Goal: Task Accomplishment & Management: Manage account settings

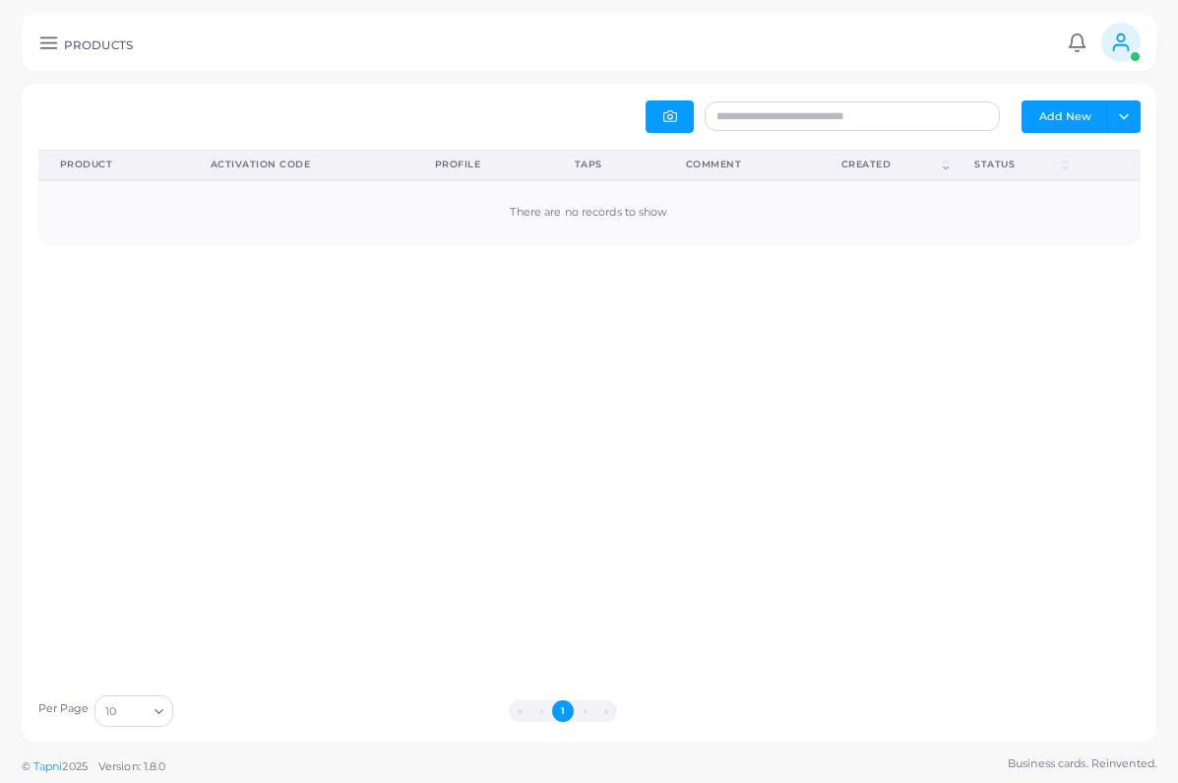
click at [43, 50] on icon at bounding box center [48, 42] width 21 height 21
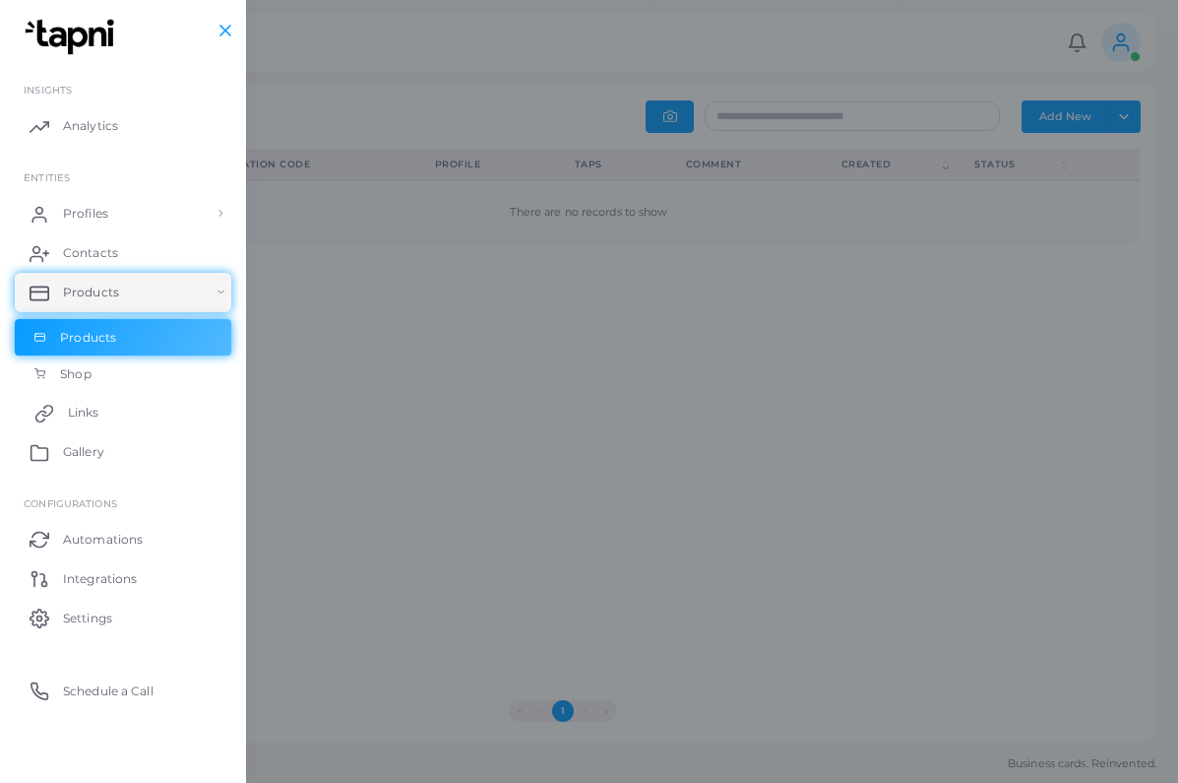
click at [79, 416] on span "Links" at bounding box center [84, 413] width 32 height 18
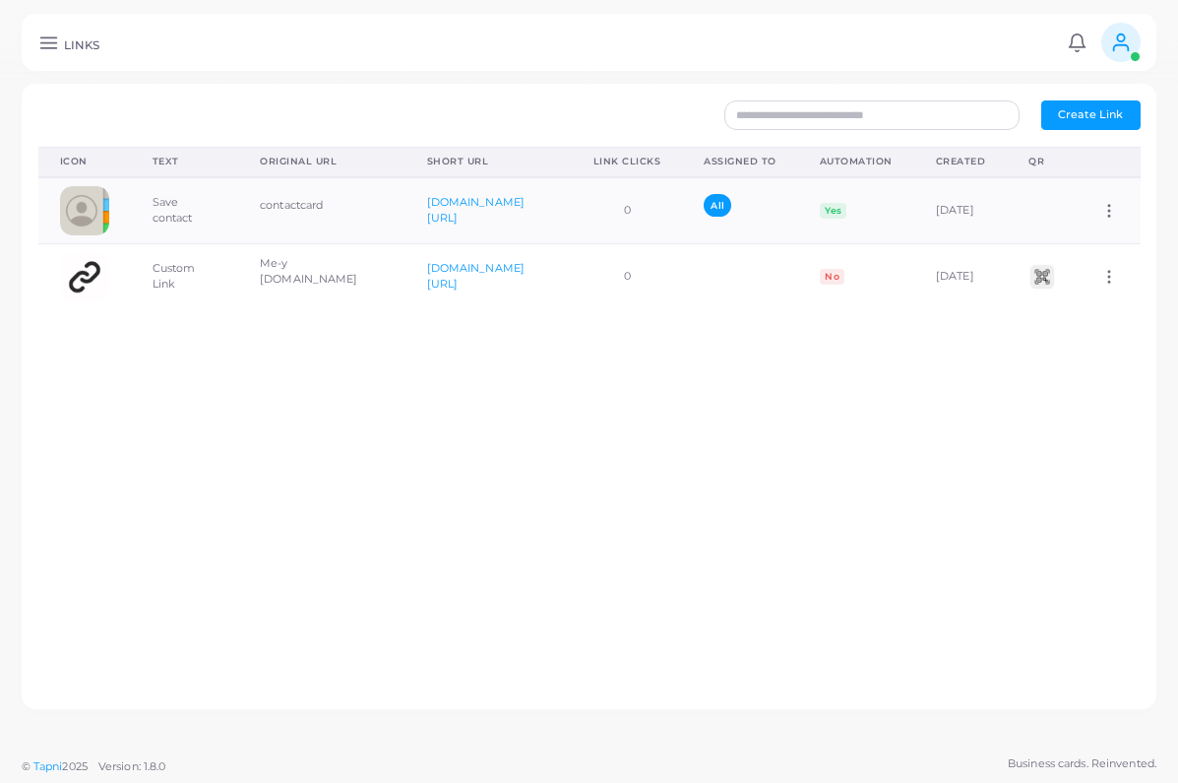
click at [1091, 117] on span "Create Link" at bounding box center [1090, 114] width 65 height 14
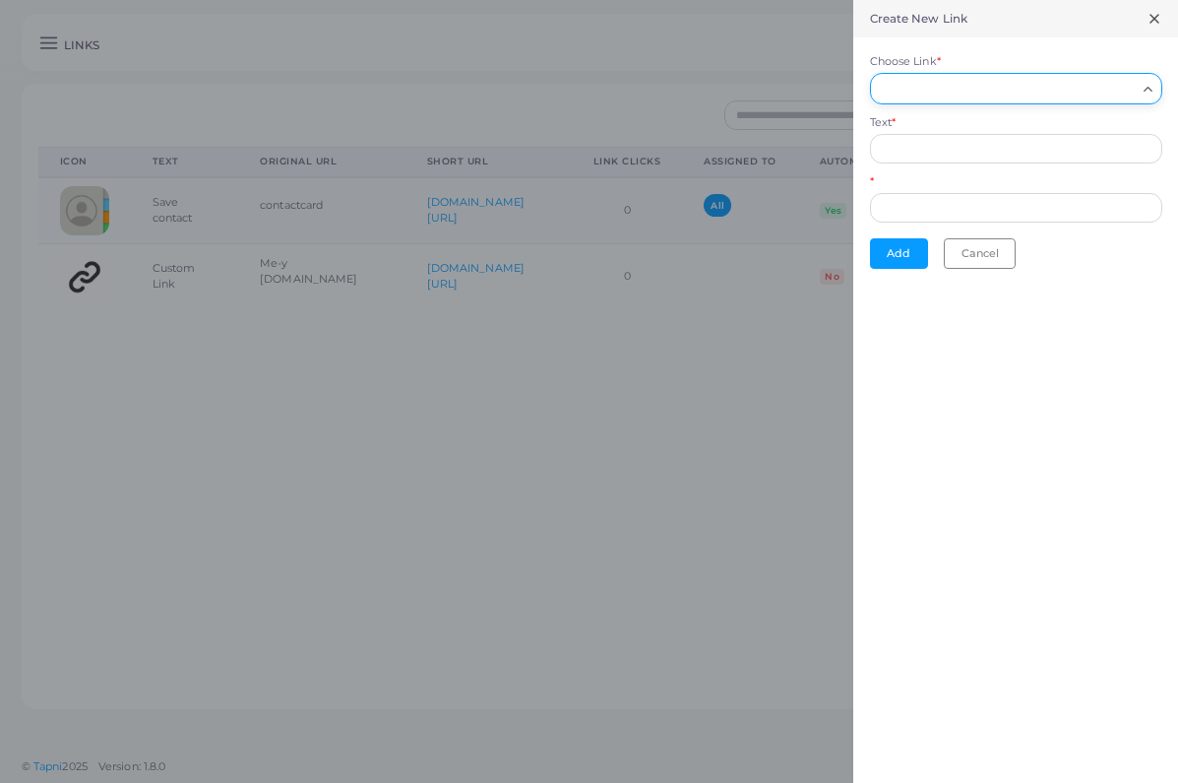
click at [1005, 90] on input "Choose Link *" at bounding box center [1007, 89] width 257 height 22
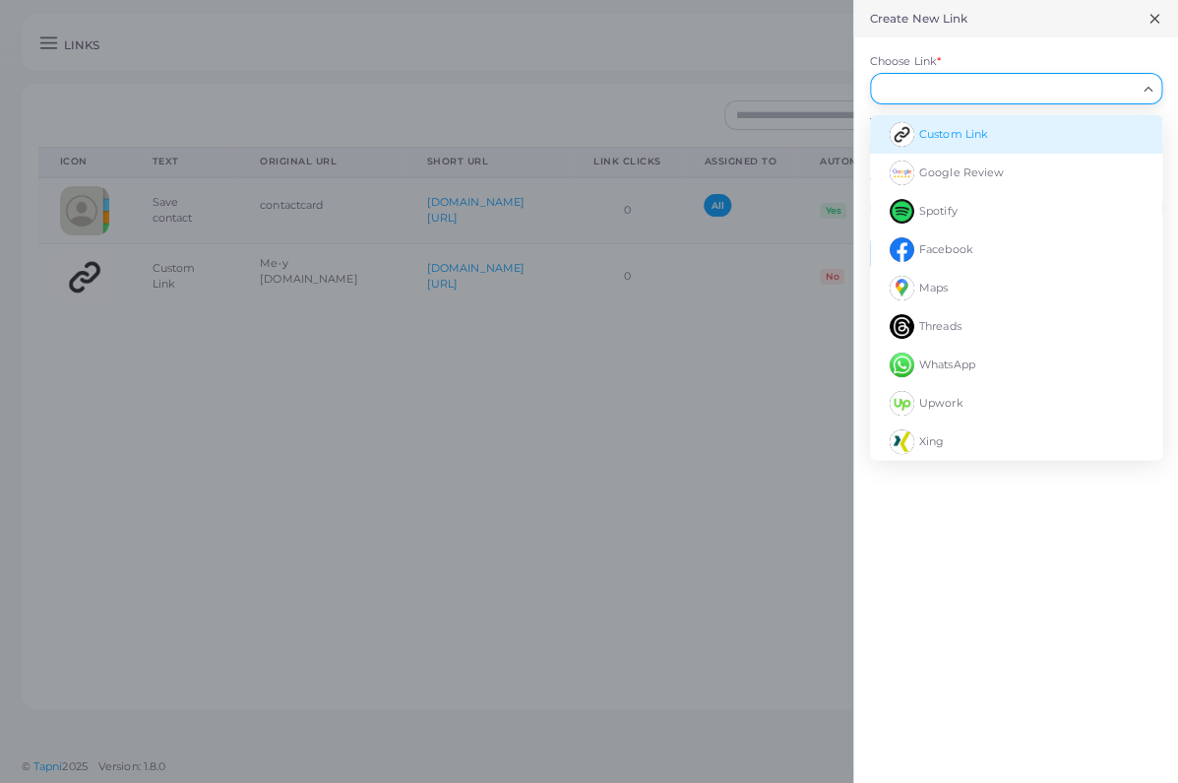
click at [926, 132] on span "Custom Link" at bounding box center [953, 134] width 69 height 14
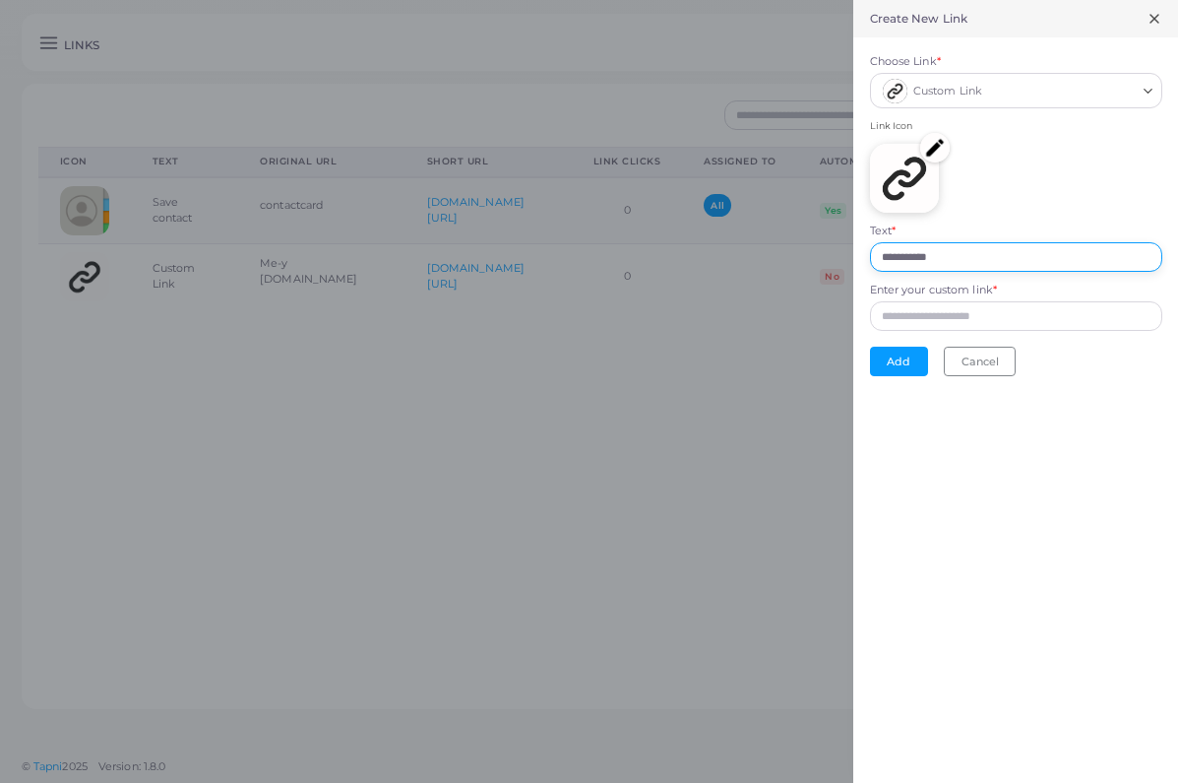
click at [974, 253] on input "**********" at bounding box center [1016, 257] width 292 height 30
drag, startPoint x: 974, startPoint y: 254, endPoint x: 727, endPoint y: 254, distance: 246.1
click at [727, 0] on div "**********" at bounding box center [589, 0] width 1178 height 0
type input "**********"
paste input "**********"
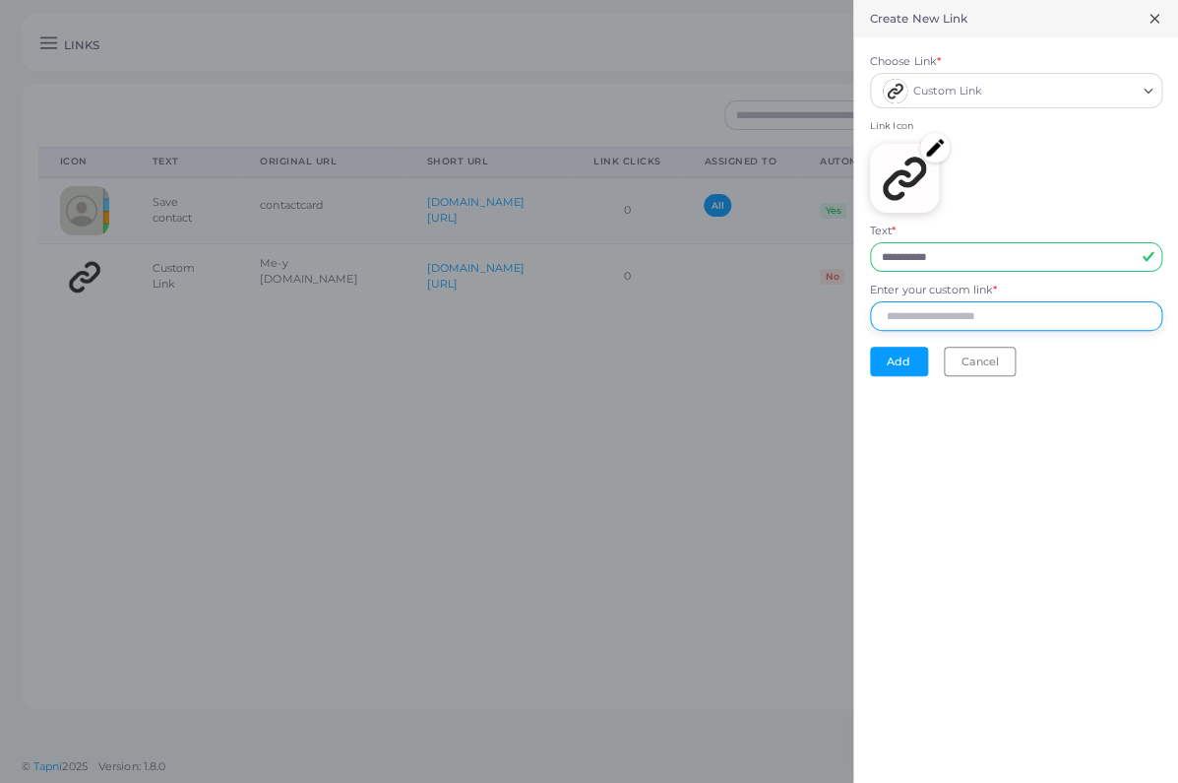
type input "**********"
click at [890, 356] on button "Add" at bounding box center [899, 362] width 58 height 30
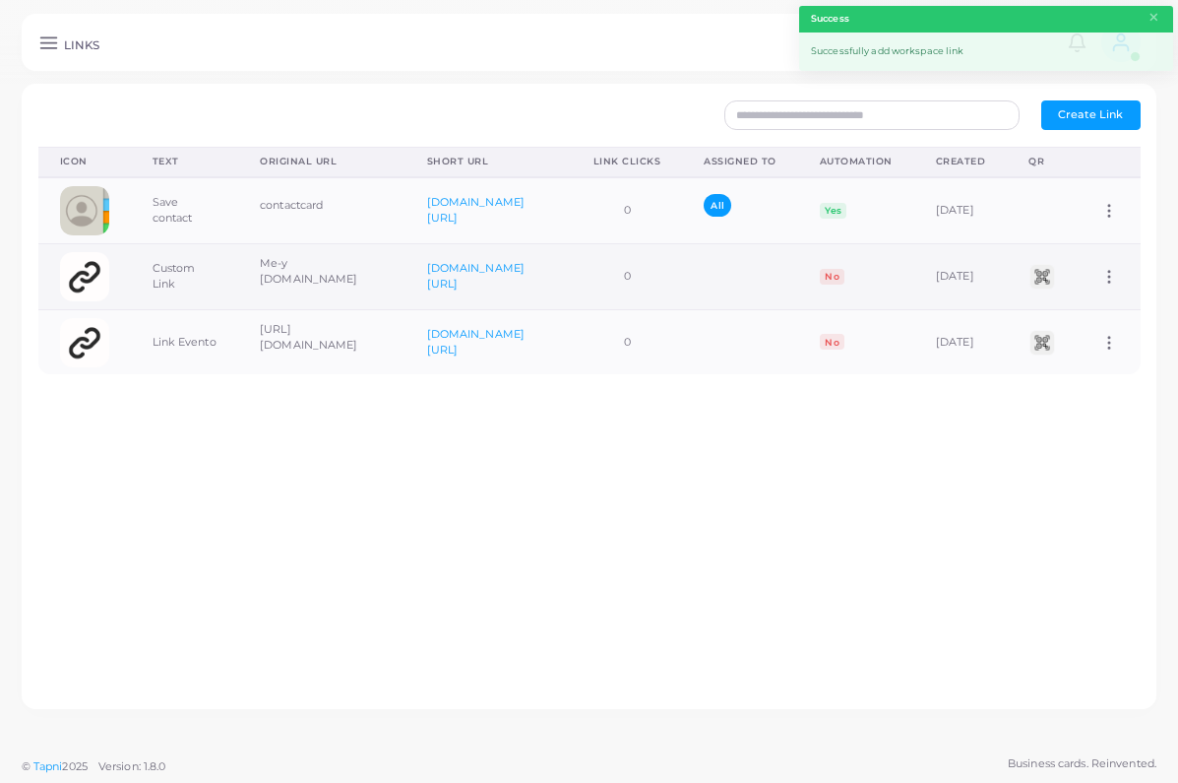
click at [1106, 277] on icon at bounding box center [1110, 277] width 18 height 18
click at [1075, 357] on span "Delete Link" at bounding box center [1083, 355] width 63 height 16
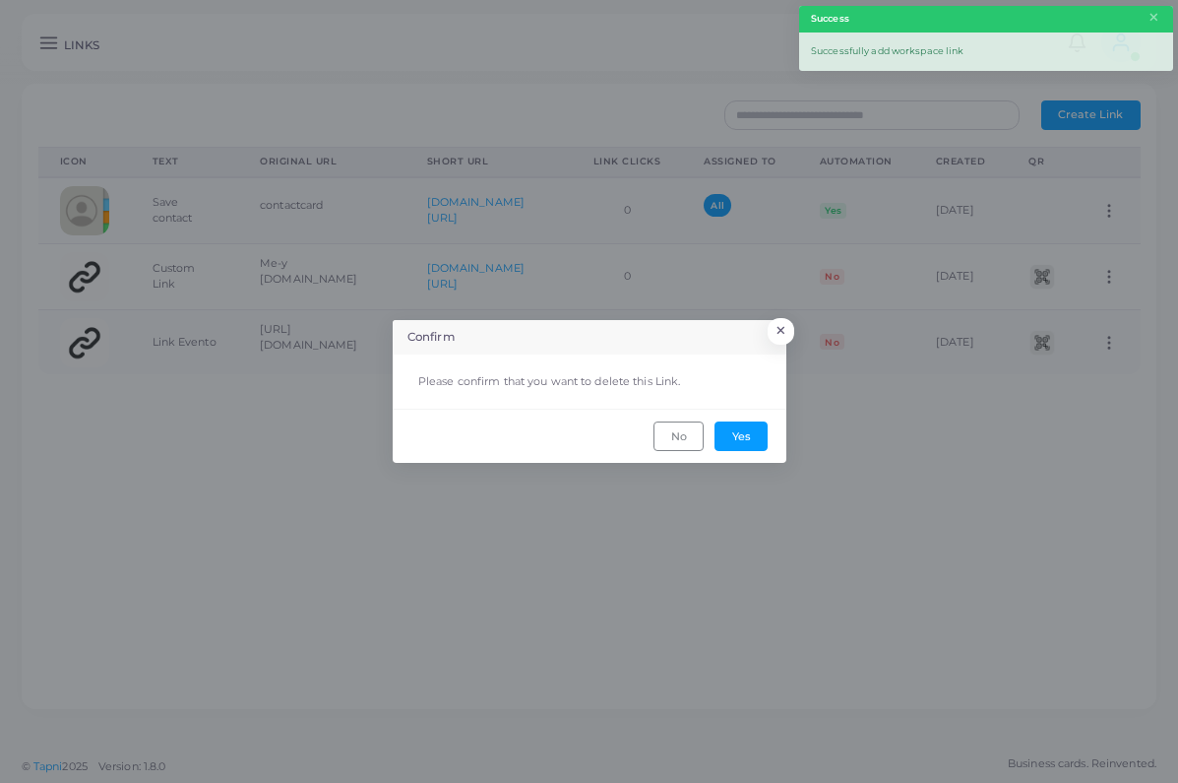
click at [752, 452] on footer "No Yes" at bounding box center [590, 435] width 394 height 53
click at [744, 443] on button "Yes" at bounding box center [741, 436] width 53 height 30
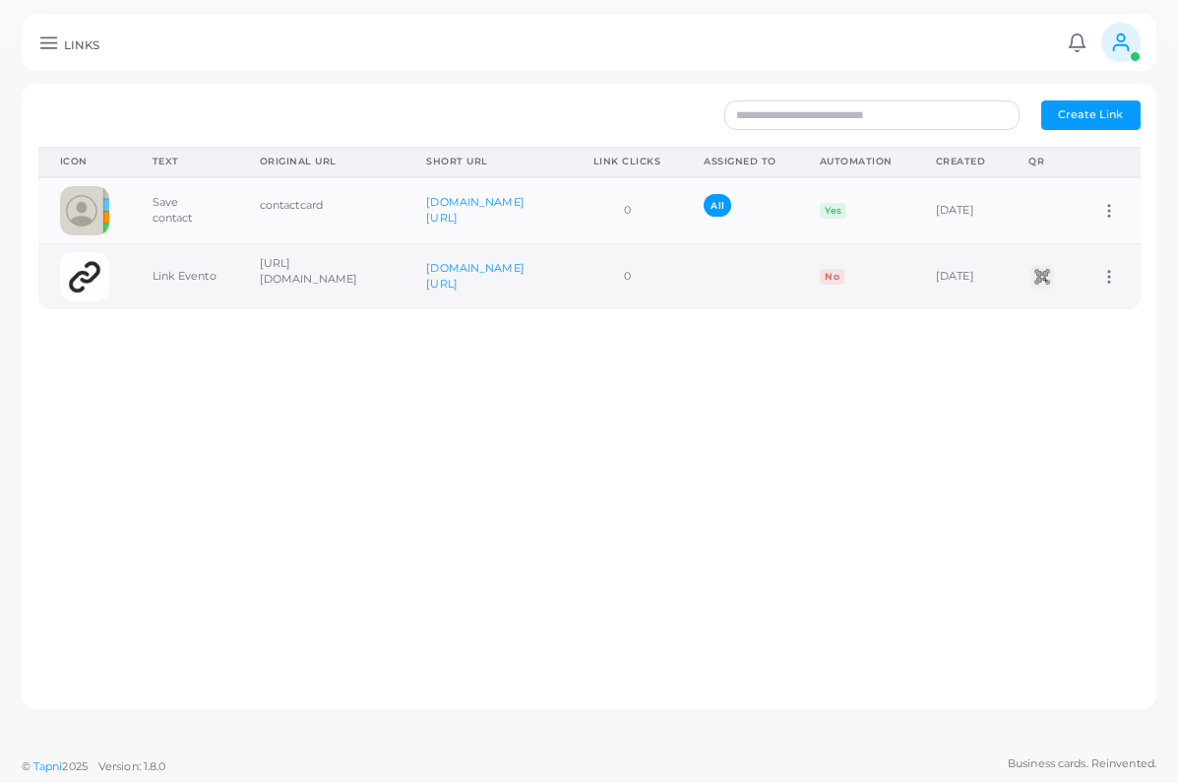
click at [1114, 275] on icon at bounding box center [1110, 277] width 18 height 18
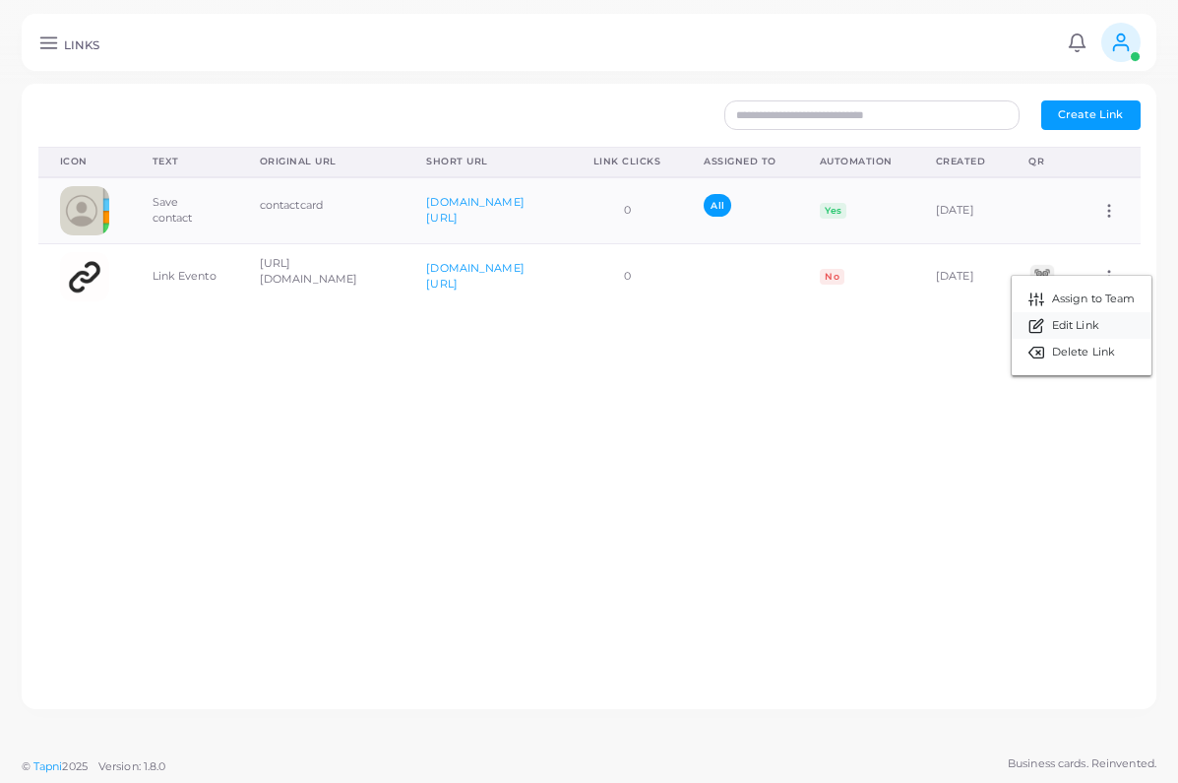
click at [1056, 328] on span "Edit Link" at bounding box center [1075, 326] width 47 height 16
type input "**********"
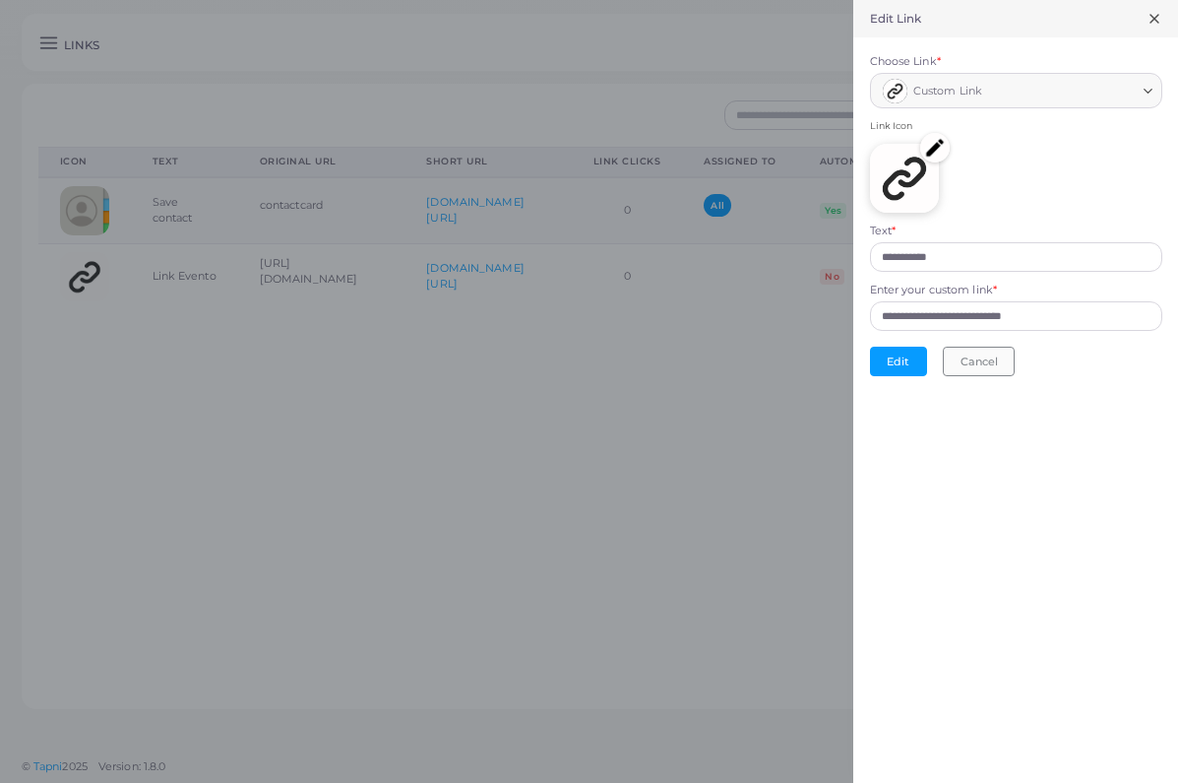
click at [998, 355] on button "Cancel" at bounding box center [979, 362] width 72 height 30
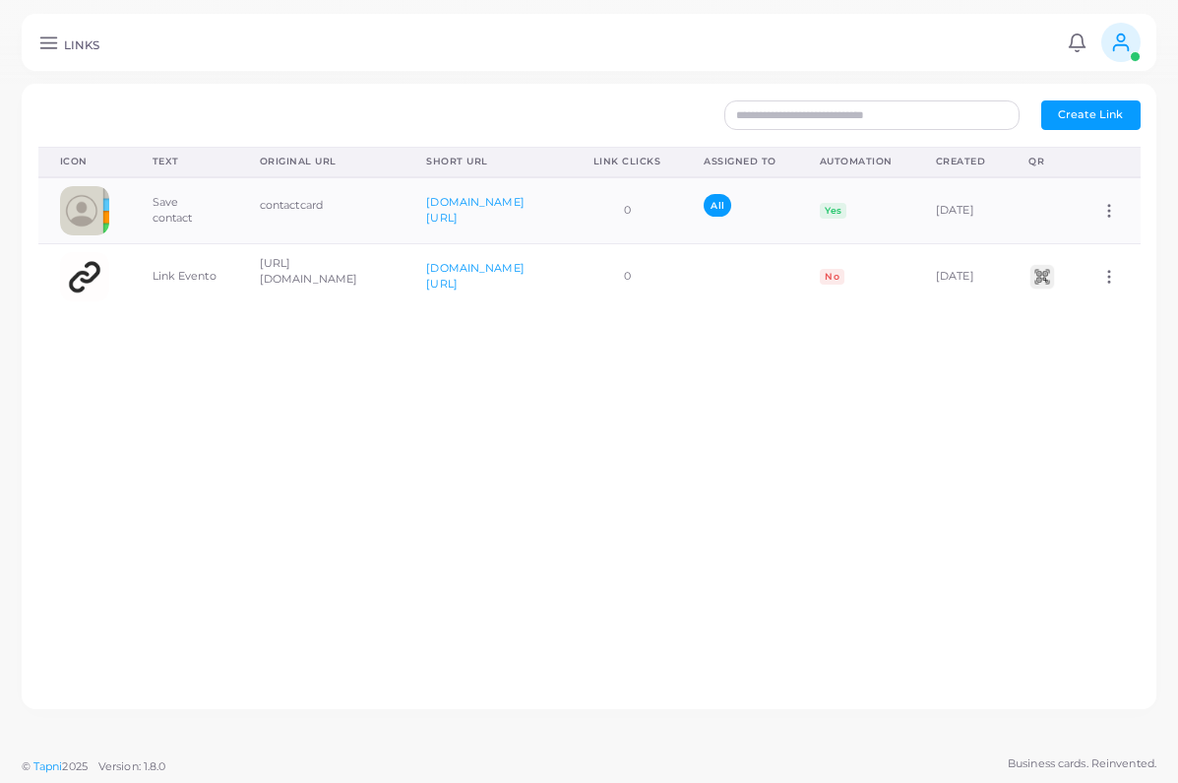
click at [46, 47] on line at bounding box center [48, 47] width 16 height 0
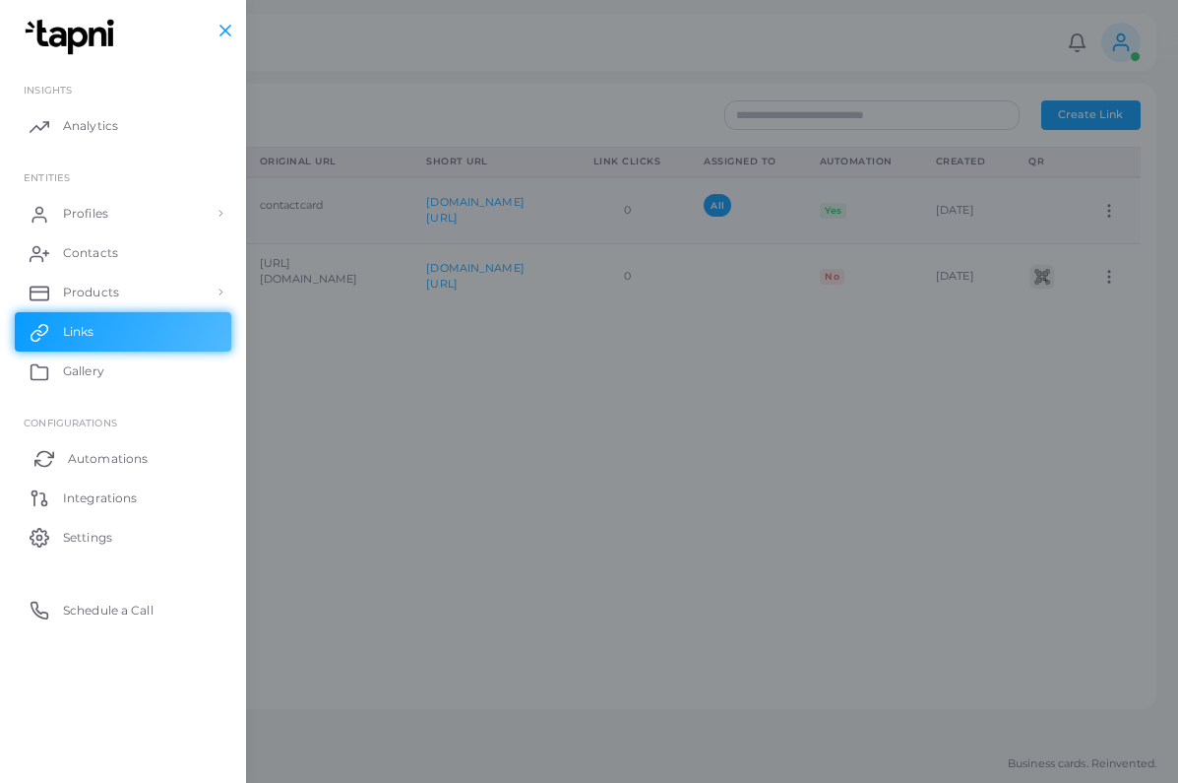
click at [110, 451] on span "Automations" at bounding box center [108, 459] width 80 height 18
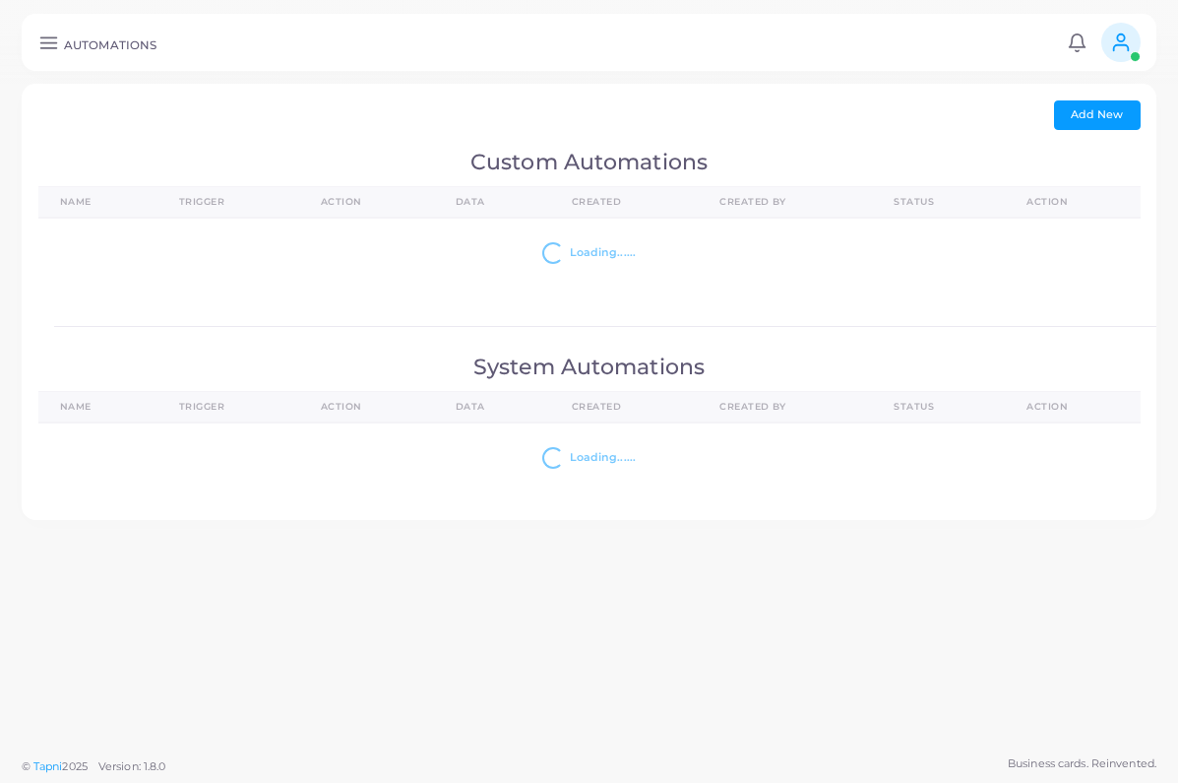
click at [1110, 107] on span "Add New" at bounding box center [1097, 114] width 52 height 14
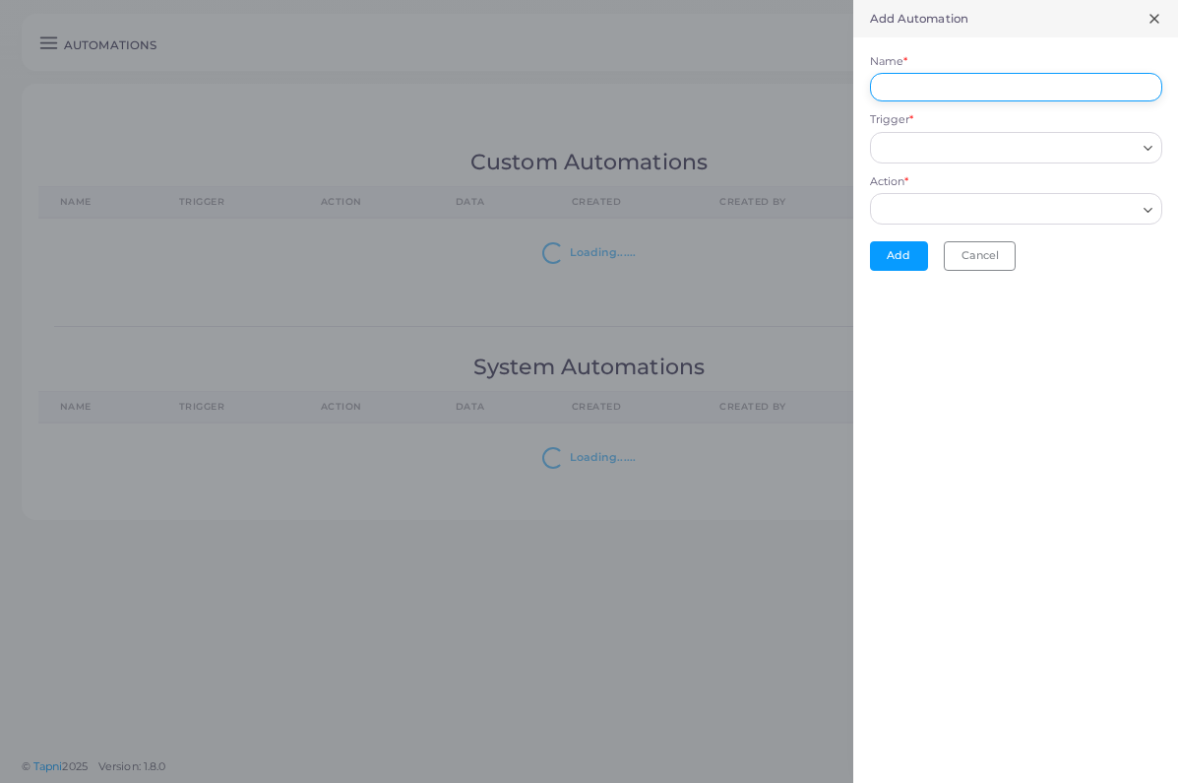
click at [1045, 86] on input "Name *" at bounding box center [1016, 88] width 292 height 30
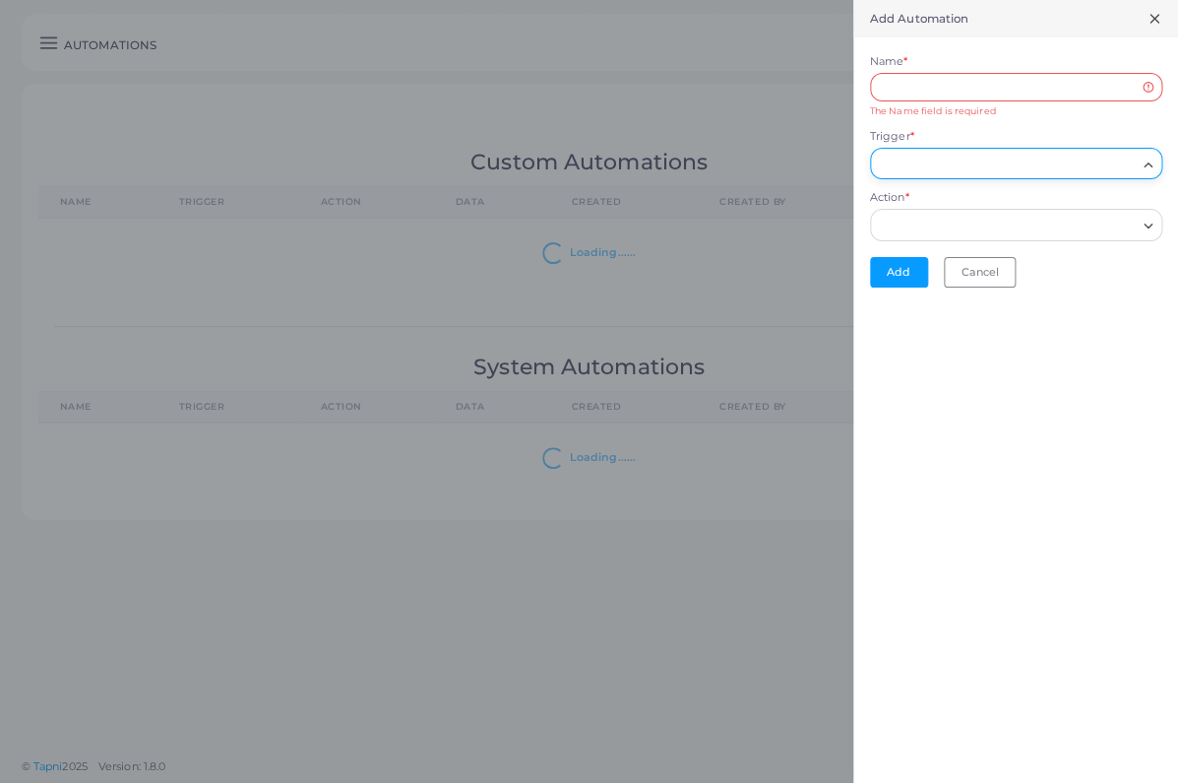
click at [1011, 138] on div "Trigger * Loading... Profile Created The link has been successfully created Pro…" at bounding box center [1016, 154] width 292 height 50
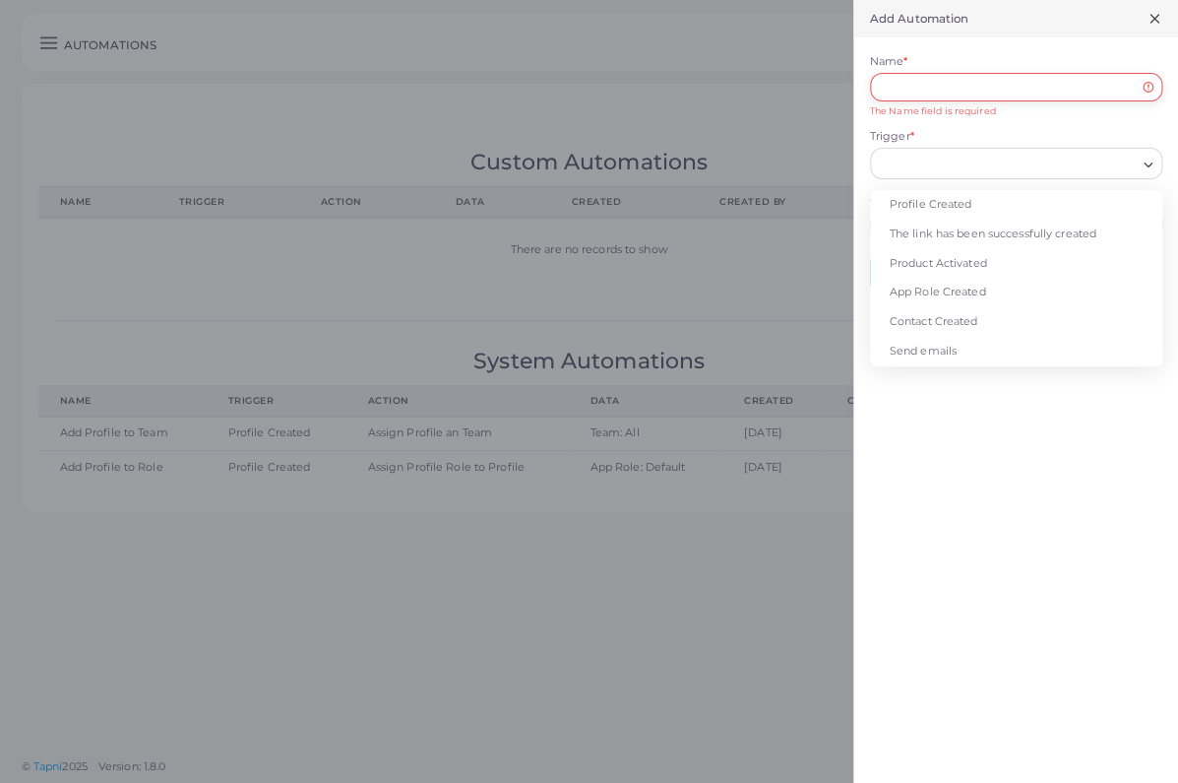
click at [988, 84] on input "Name *" at bounding box center [1016, 88] width 292 height 30
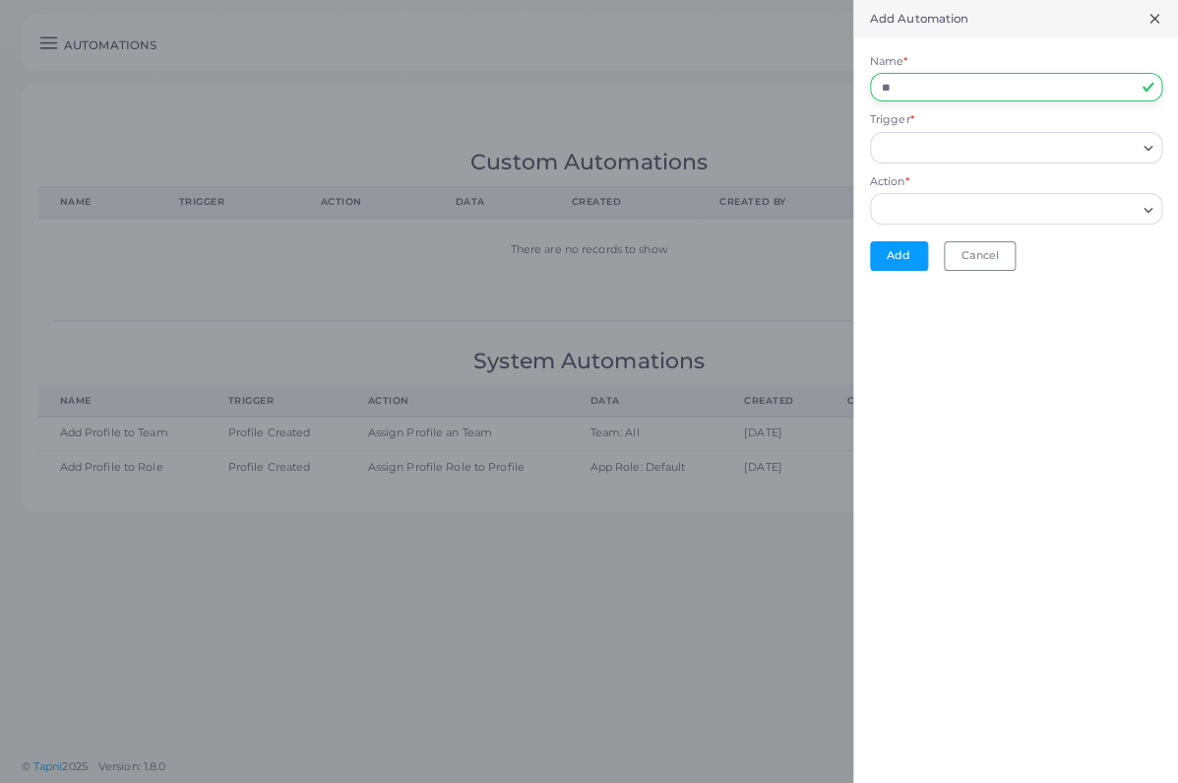
type input "**"
click at [980, 151] on input "Trigger *" at bounding box center [1007, 148] width 257 height 22
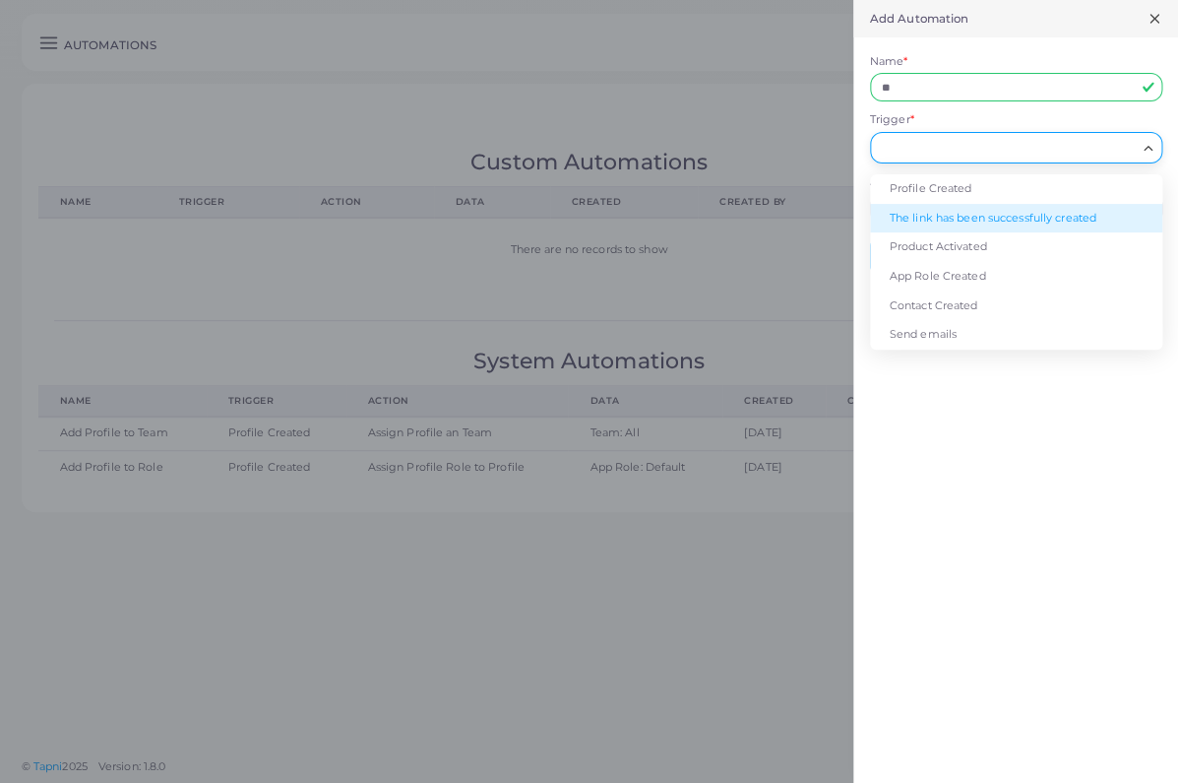
click at [996, 215] on li "The link has been successfully created" at bounding box center [1016, 219] width 292 height 30
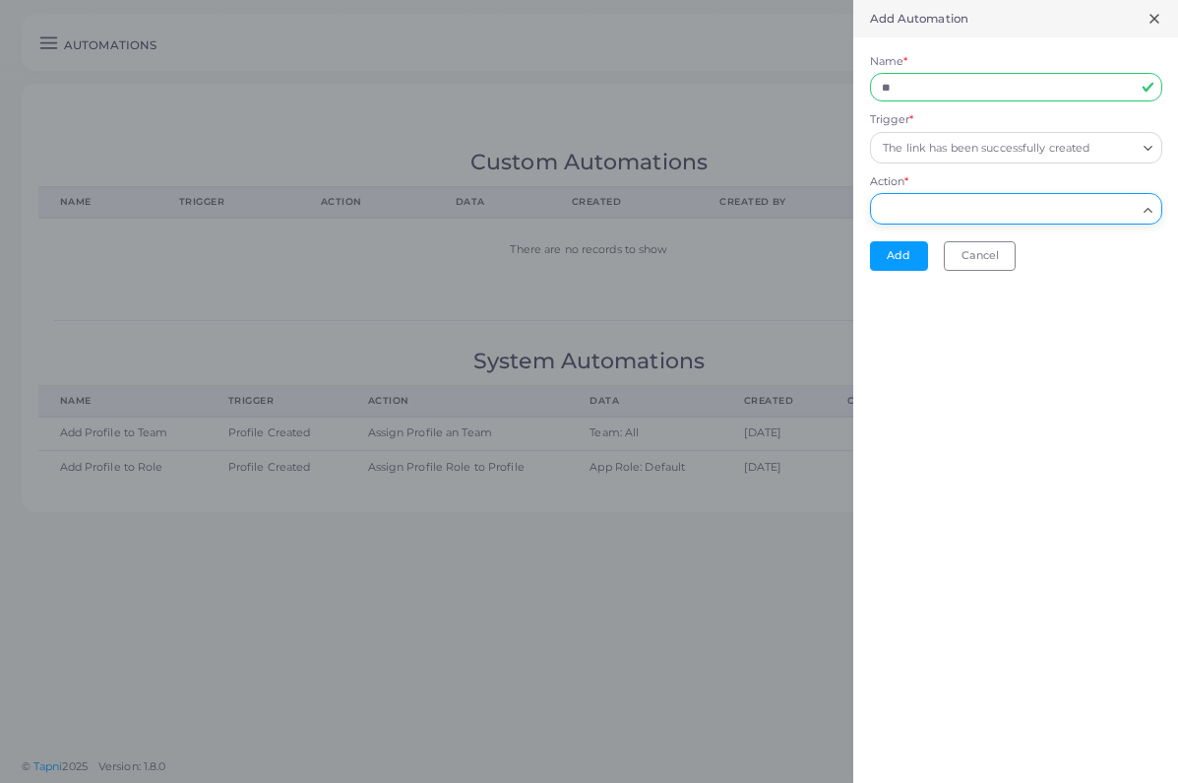
click at [978, 203] on input "Action *" at bounding box center [1007, 210] width 257 height 22
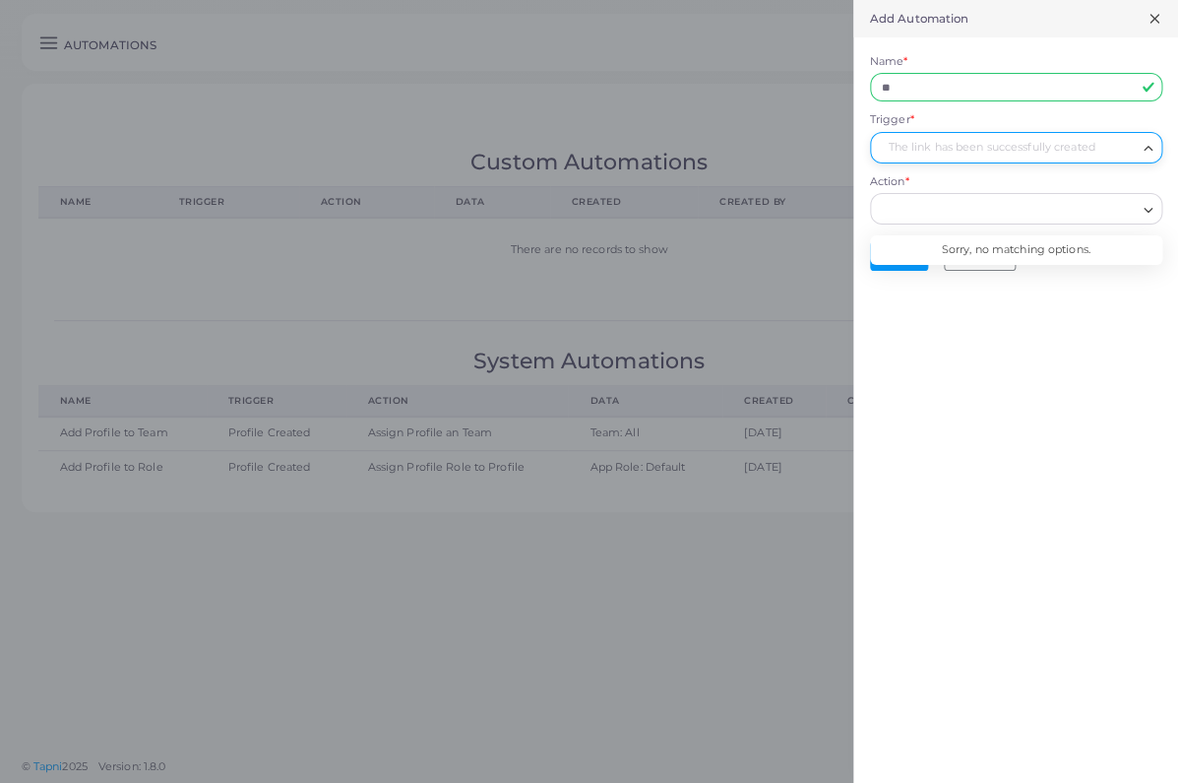
click at [979, 149] on div "The link has been successfully created" at bounding box center [1007, 146] width 261 height 26
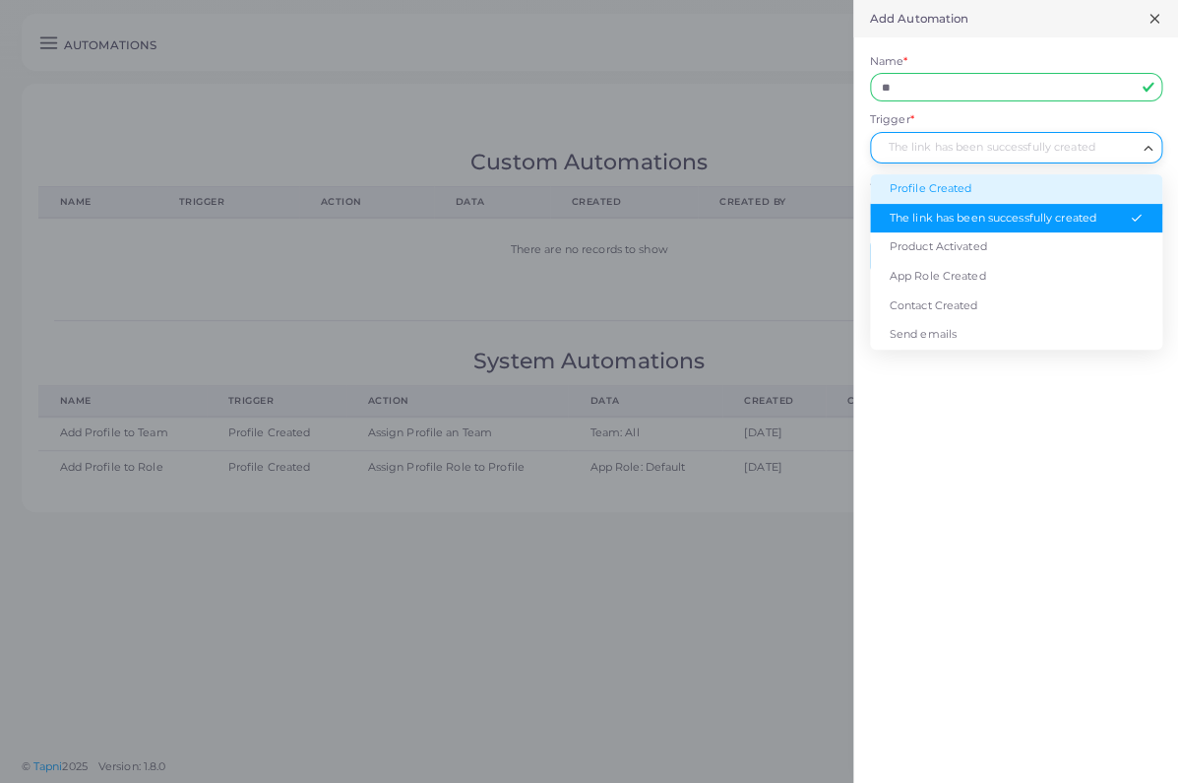
click at [977, 193] on li "Profile Created" at bounding box center [1016, 189] width 292 height 30
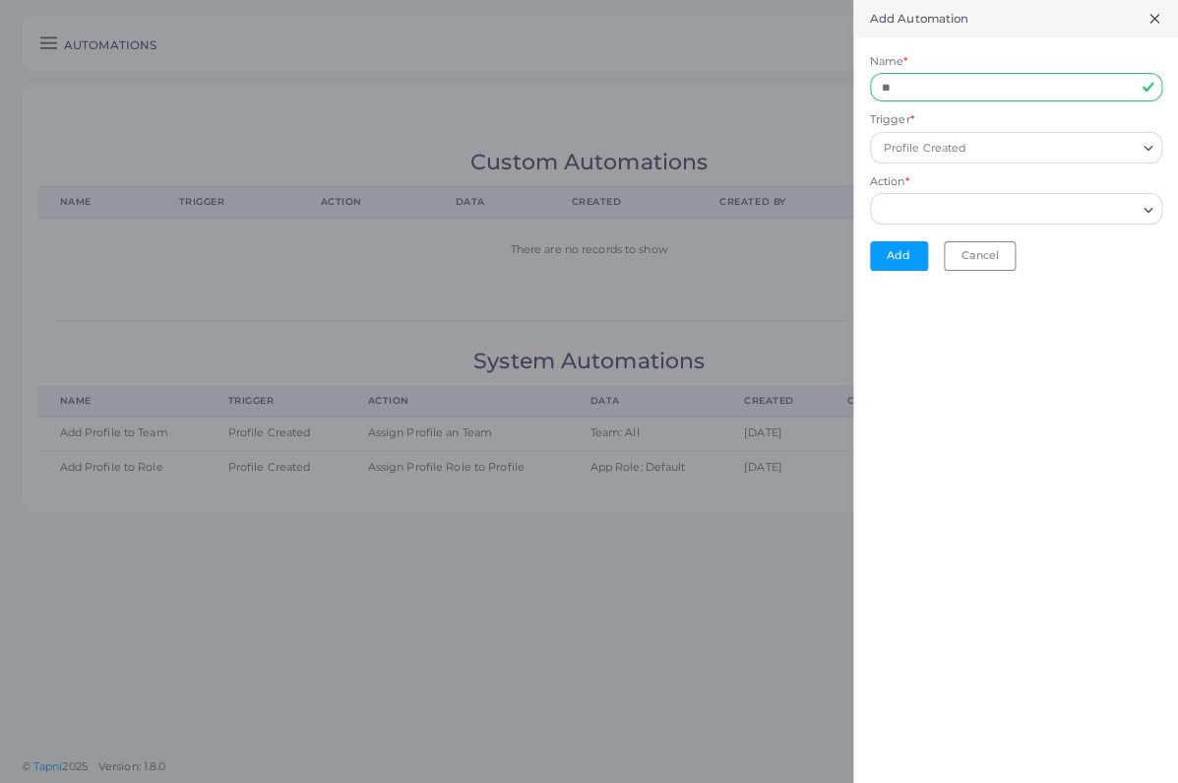
click at [976, 209] on input "Action *" at bounding box center [1007, 210] width 257 height 22
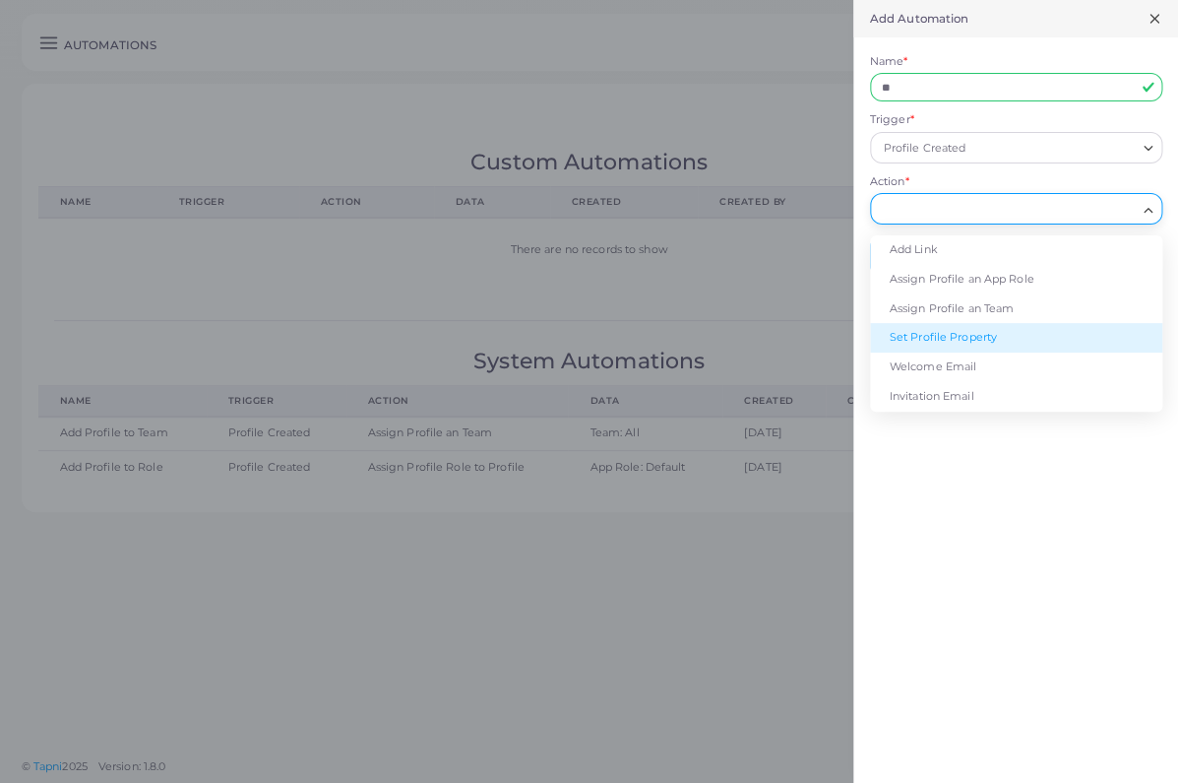
click at [975, 340] on li "Set Profile Property" at bounding box center [1016, 338] width 292 height 30
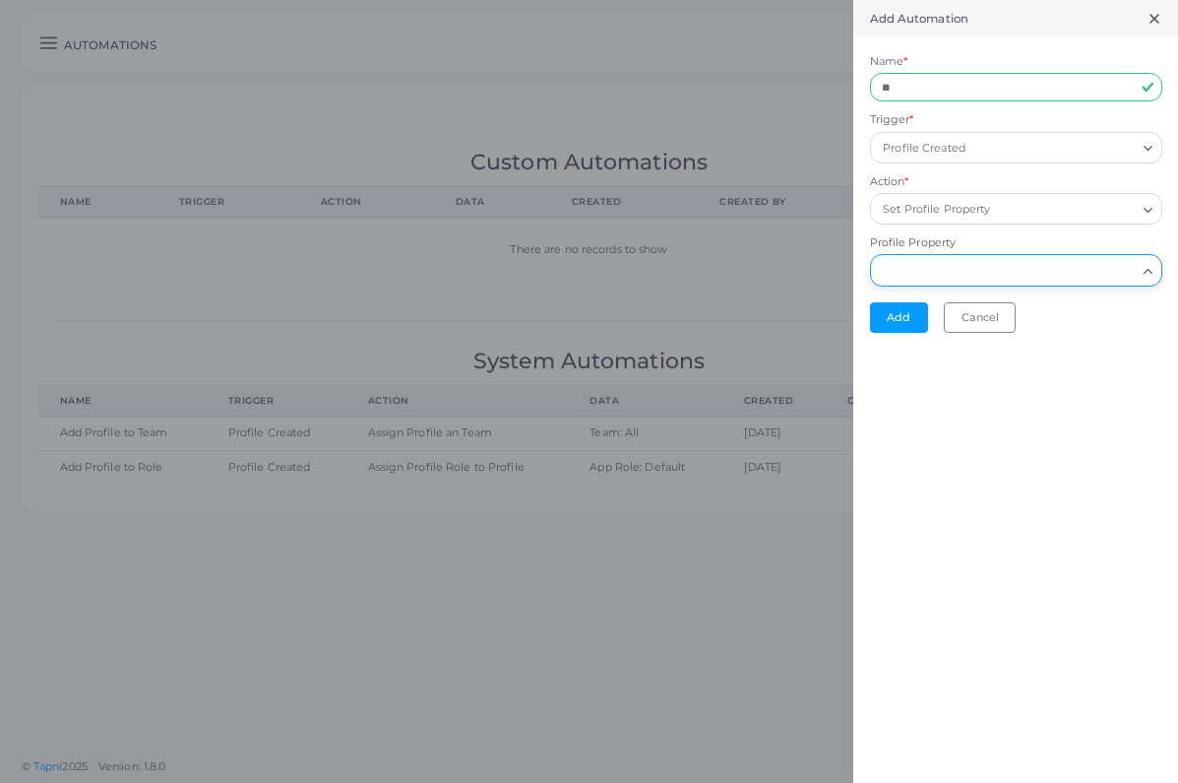
click at [976, 268] on input "Profile Property" at bounding box center [1007, 271] width 257 height 22
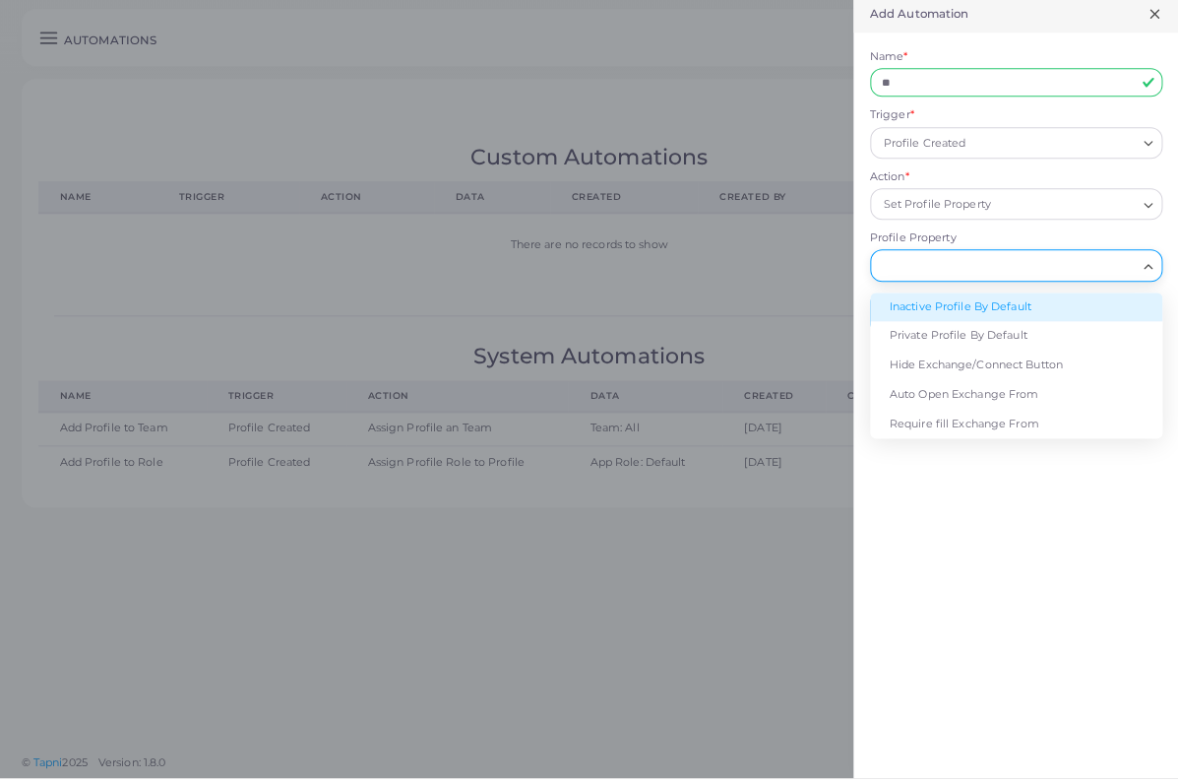
click at [989, 196] on div "Set Profile Property" at bounding box center [1007, 208] width 261 height 26
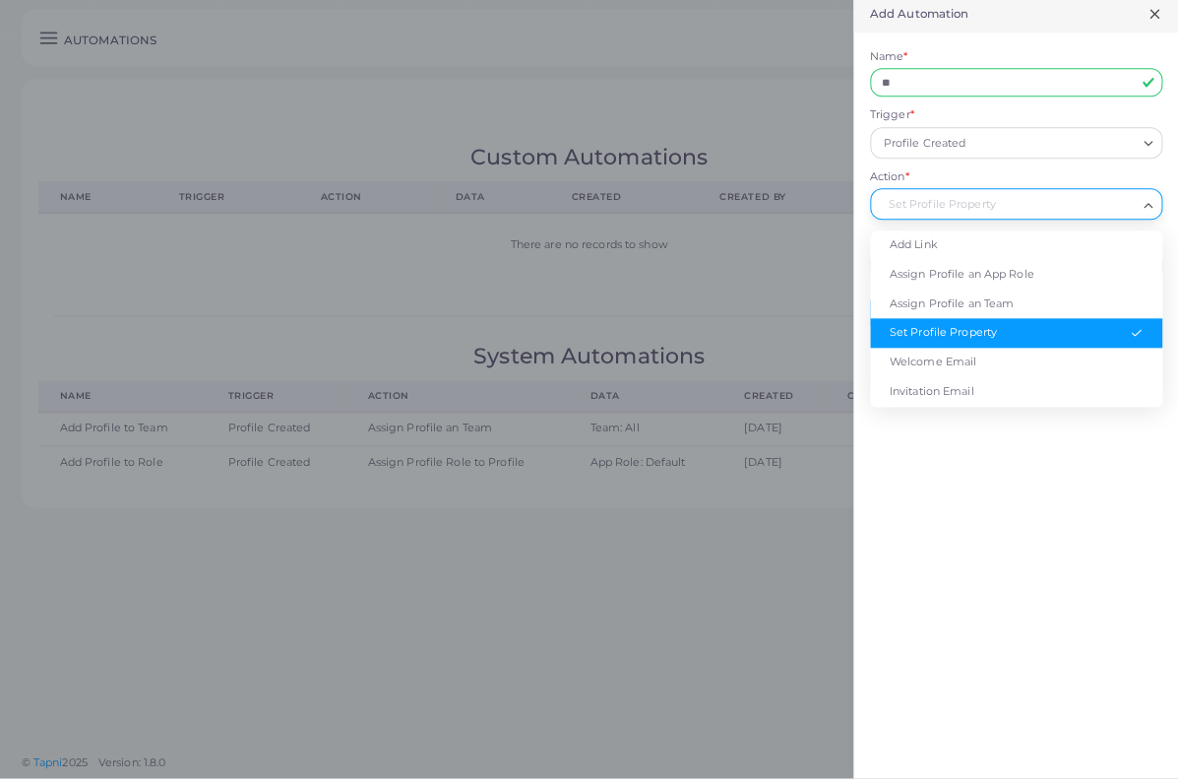
click at [970, 326] on li "Set Profile Property" at bounding box center [1016, 338] width 292 height 30
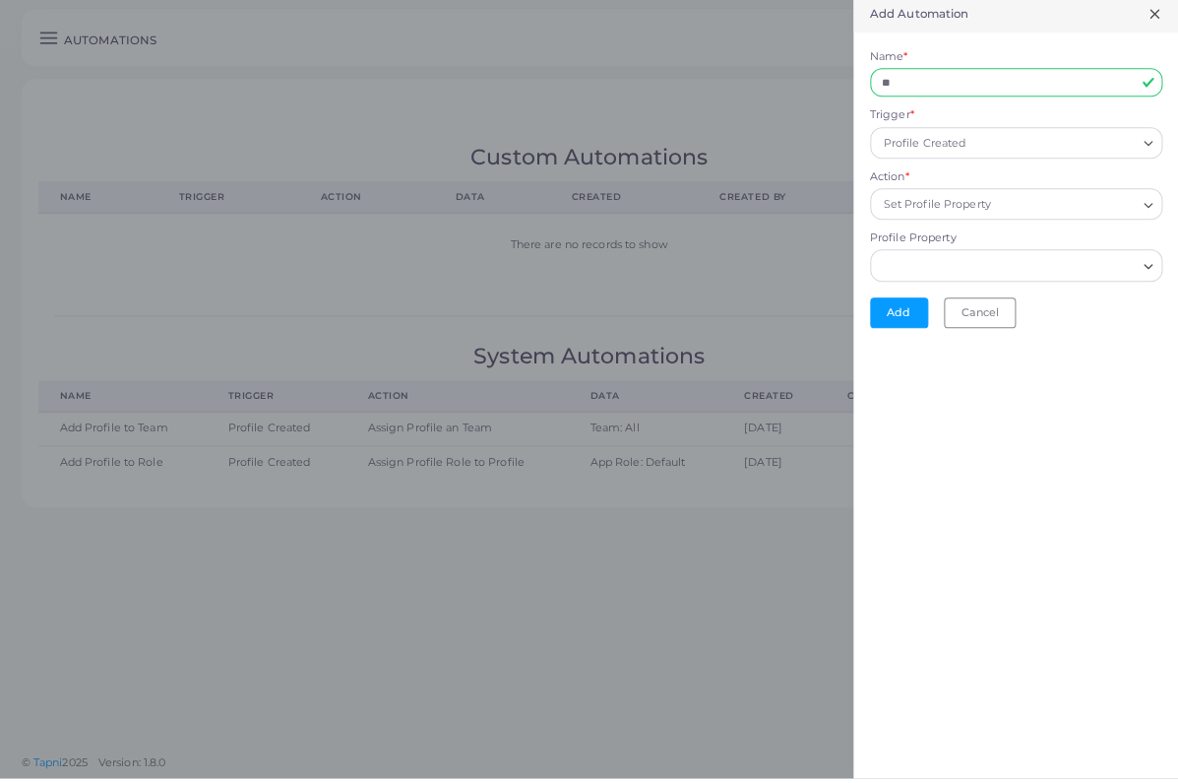
click at [996, 260] on input "Profile Property" at bounding box center [1007, 271] width 257 height 22
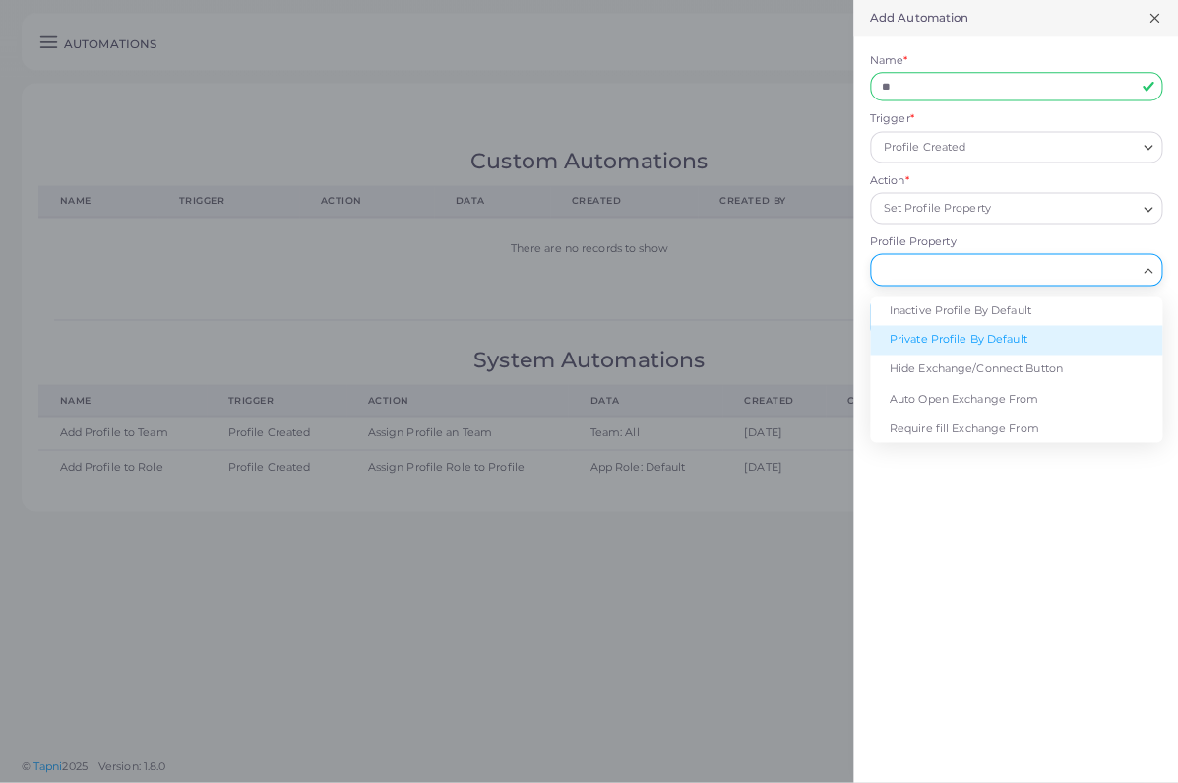
click at [1001, 202] on input "Action *" at bounding box center [1065, 210] width 140 height 22
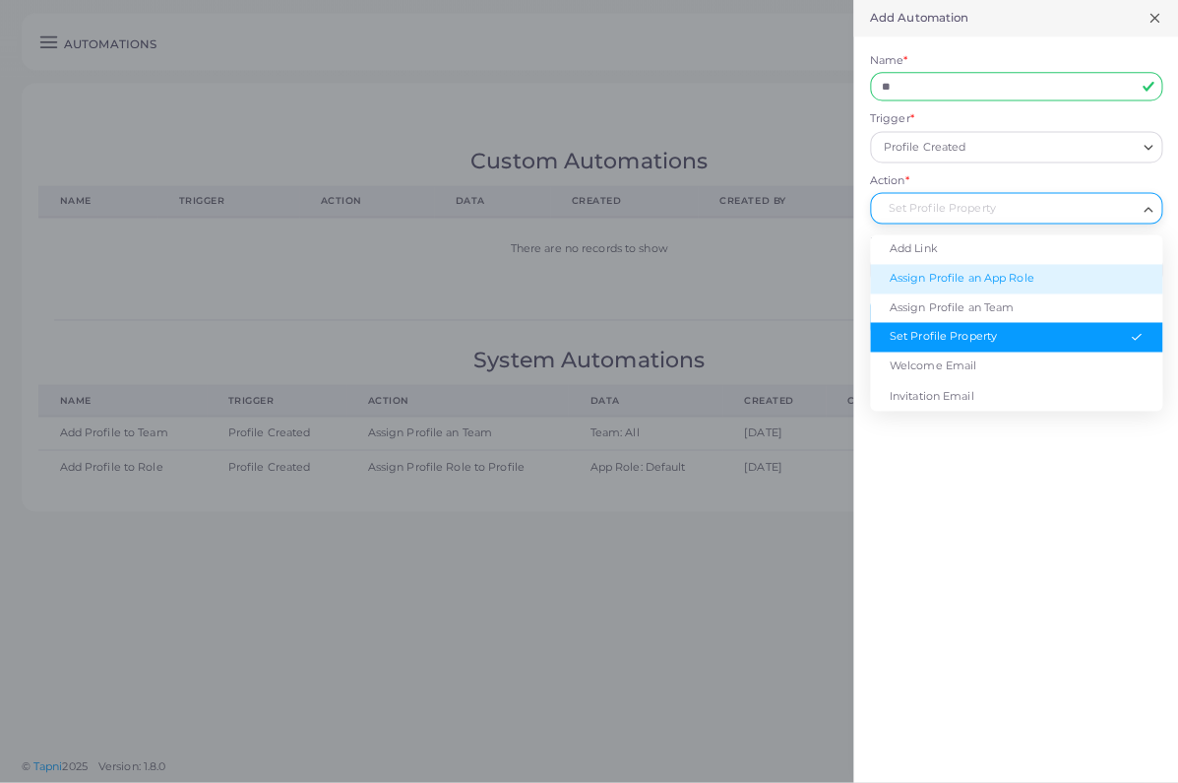
click at [993, 268] on li "Assign Profile an App Role" at bounding box center [1016, 280] width 292 height 30
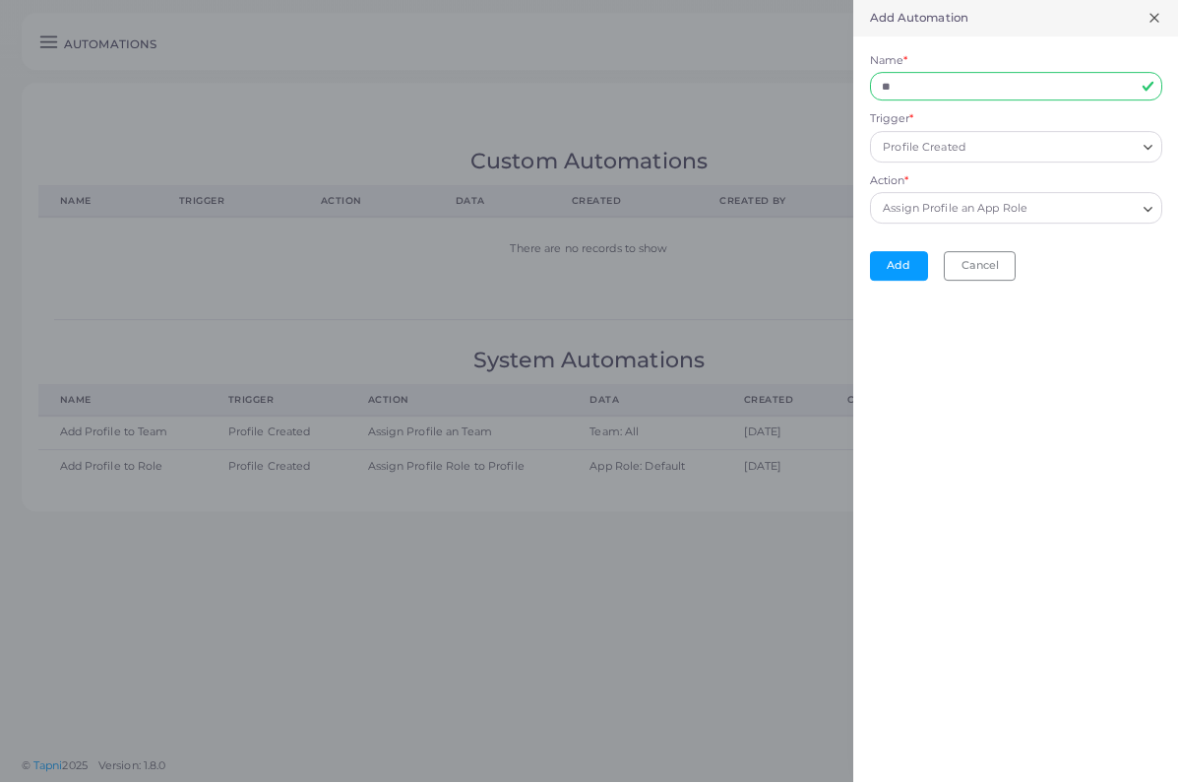
click at [1007, 204] on div "Assign Profile an App Role" at bounding box center [1007, 208] width 261 height 26
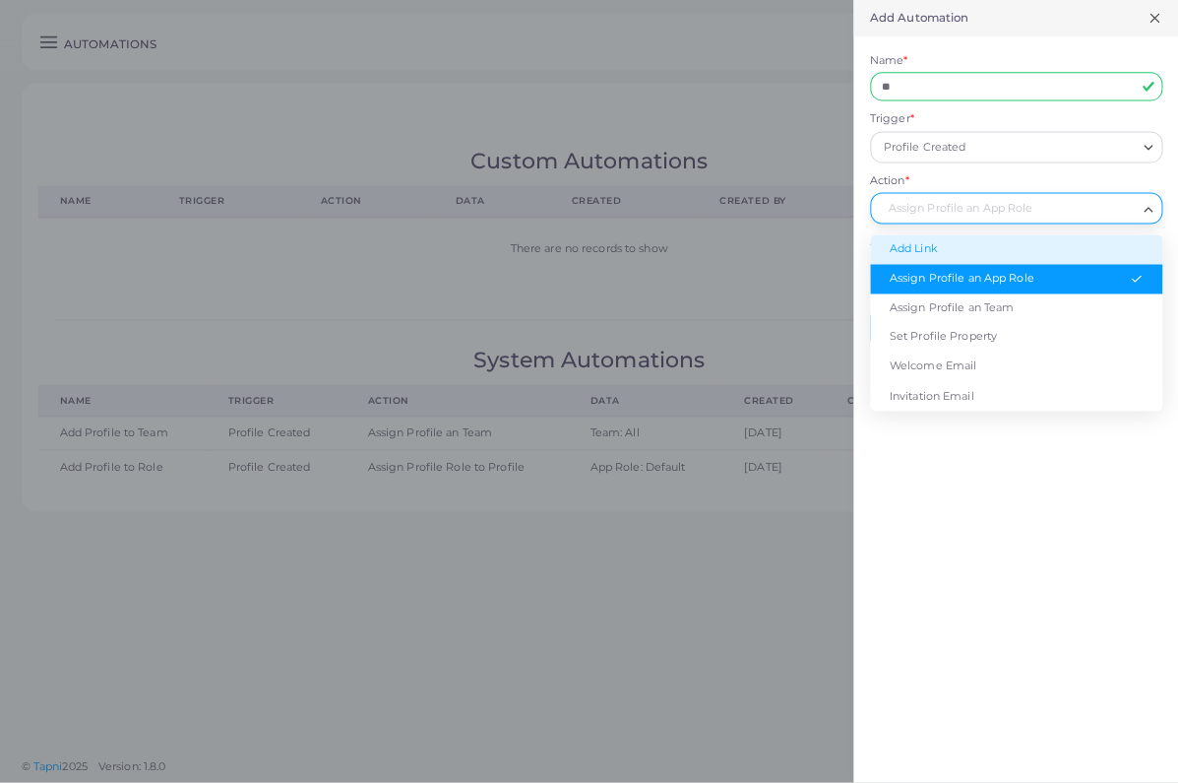
click at [971, 238] on li "Add Link" at bounding box center [1016, 250] width 292 height 30
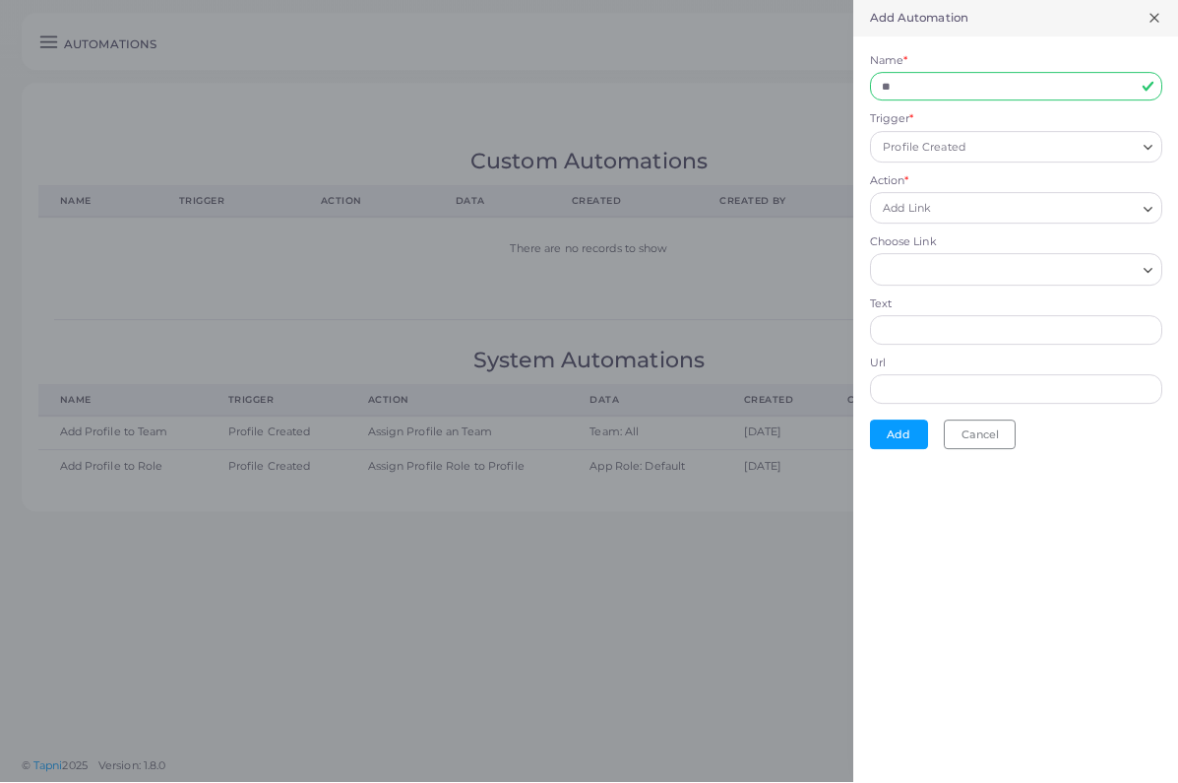
click at [947, 273] on input "Choose Link" at bounding box center [1007, 271] width 257 height 22
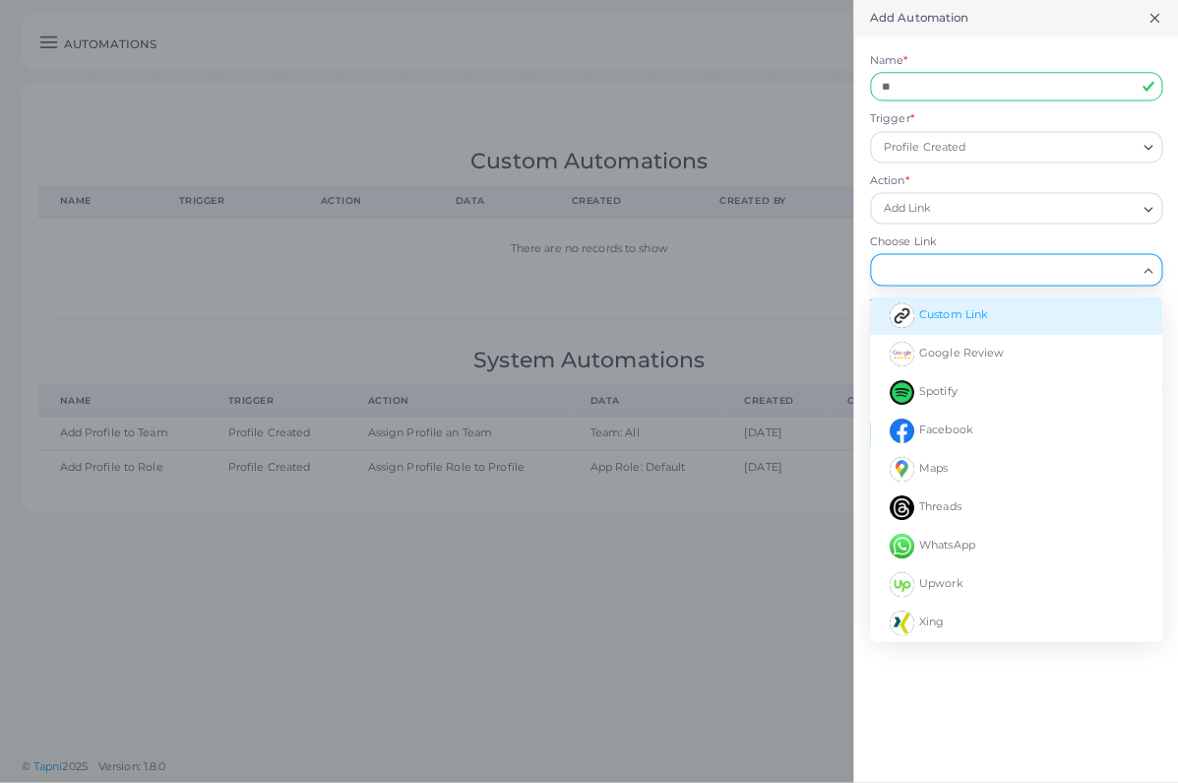
scroll to position [-2, 0]
click at [964, 316] on span "Custom Link" at bounding box center [953, 315] width 69 height 14
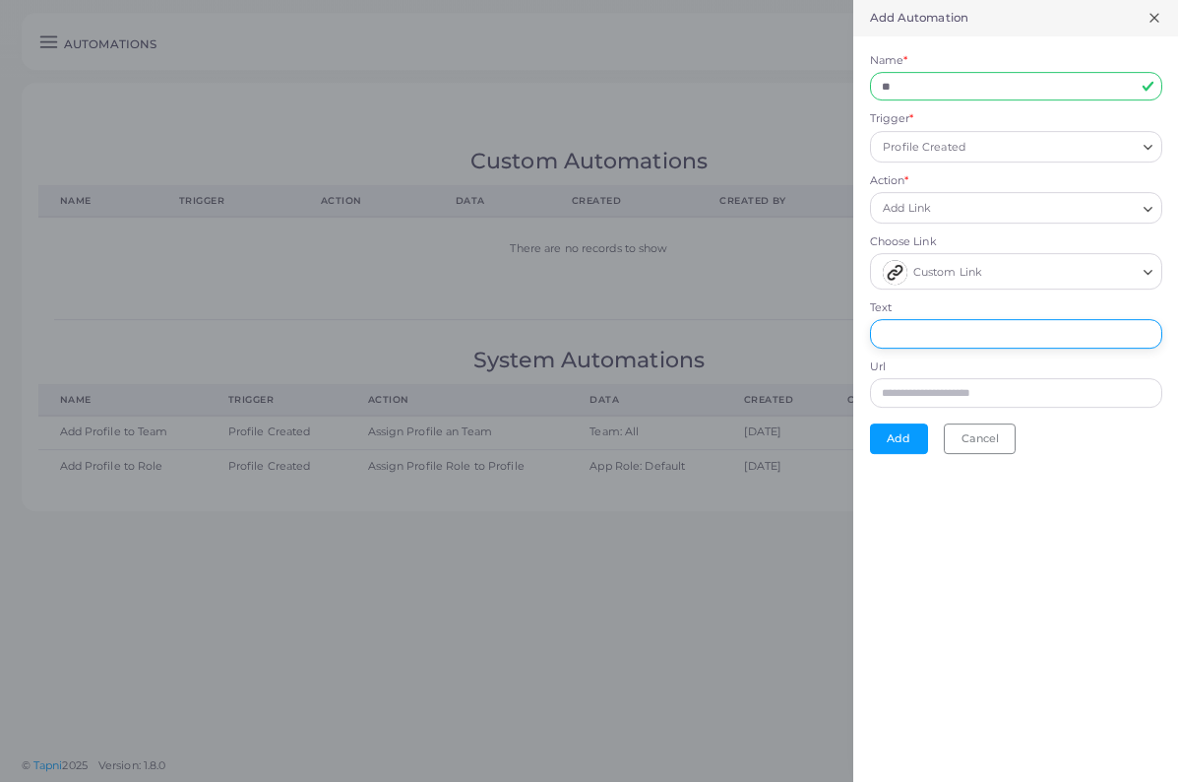
click at [952, 340] on input "Text" at bounding box center [1016, 335] width 292 height 30
click at [970, 427] on form "Name * ** Trigger * Profile Created Loading... Action * Add Link Loading... Cho…" at bounding box center [1015, 253] width 325 height 433
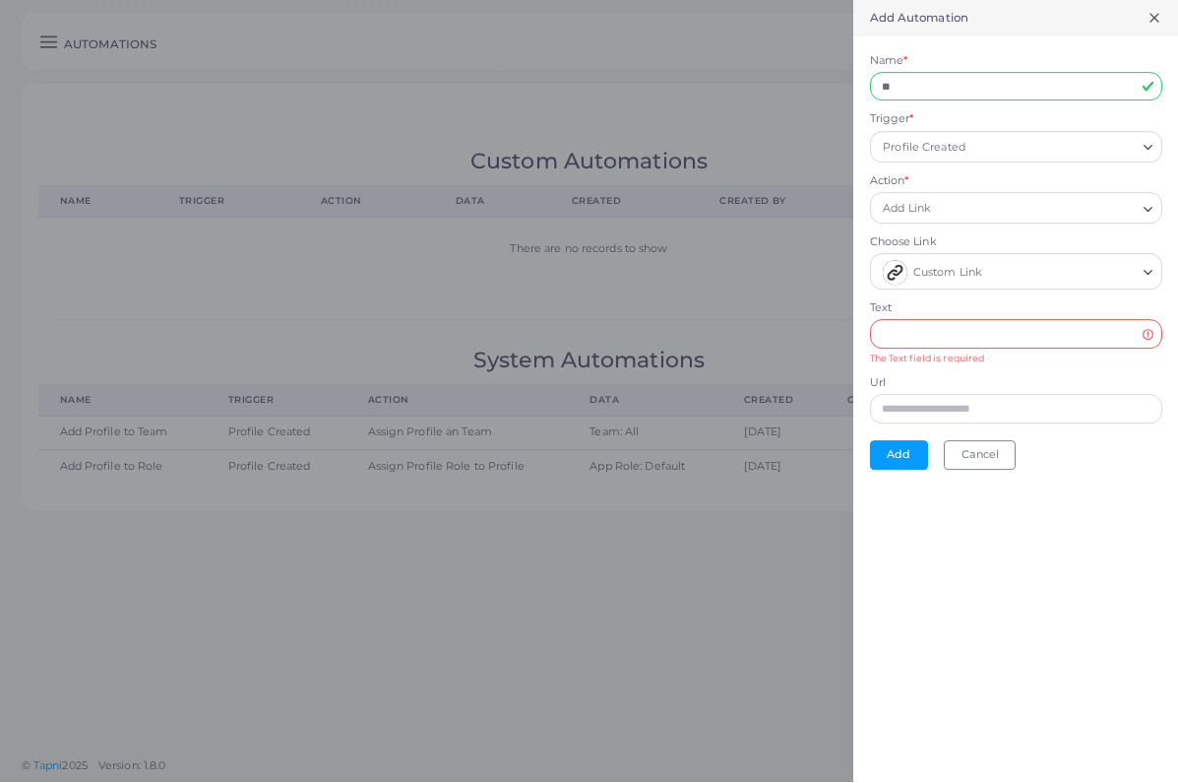
click at [982, 467] on form "Name * ** Trigger * Profile Created Loading... Action * Add Link Loading... Cho…" at bounding box center [1015, 262] width 325 height 450
click at [982, 456] on button "Cancel" at bounding box center [980, 456] width 72 height 30
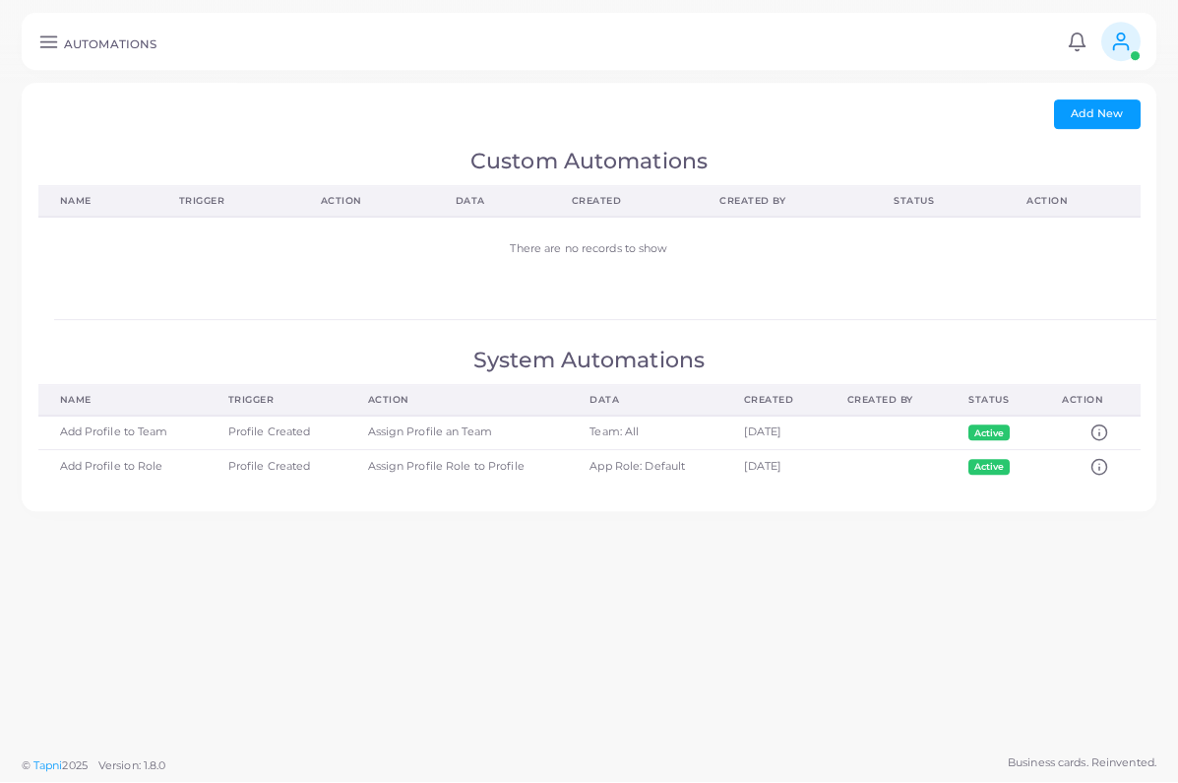
scroll to position [4, 0]
click at [32, 43] on link at bounding box center [48, 42] width 32 height 21
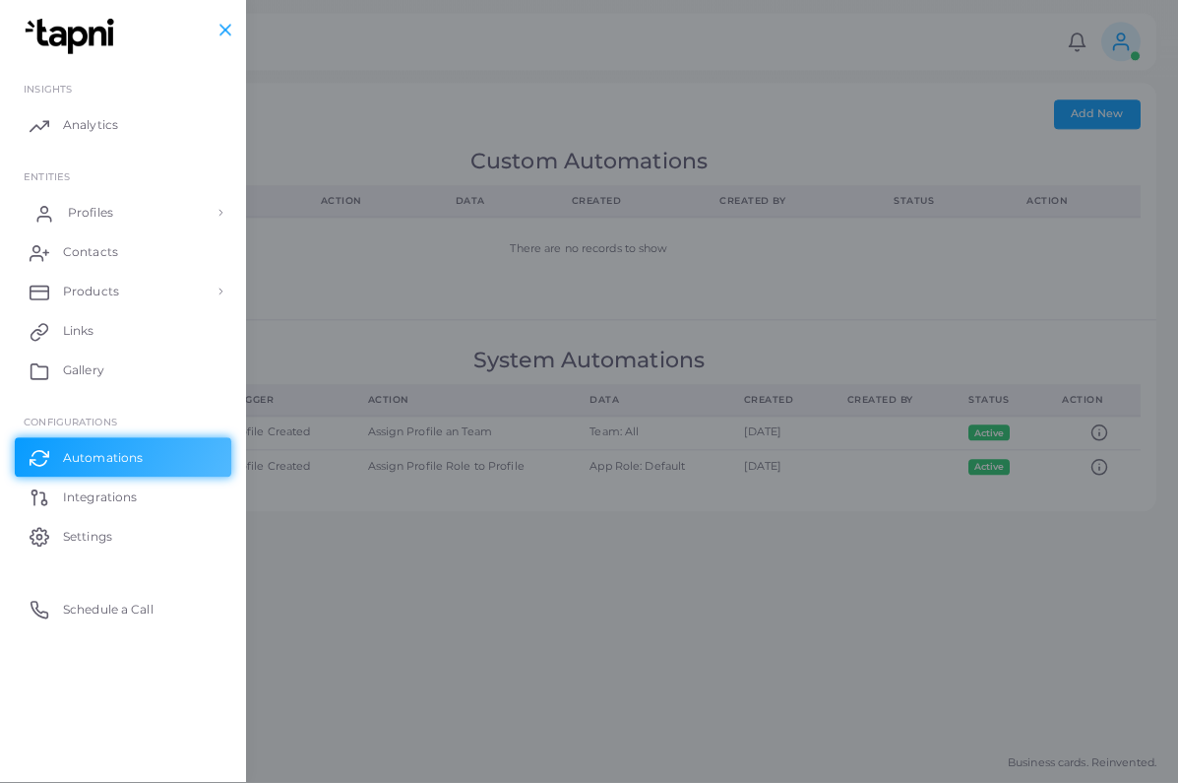
click at [87, 212] on span "Profiles" at bounding box center [90, 214] width 45 height 18
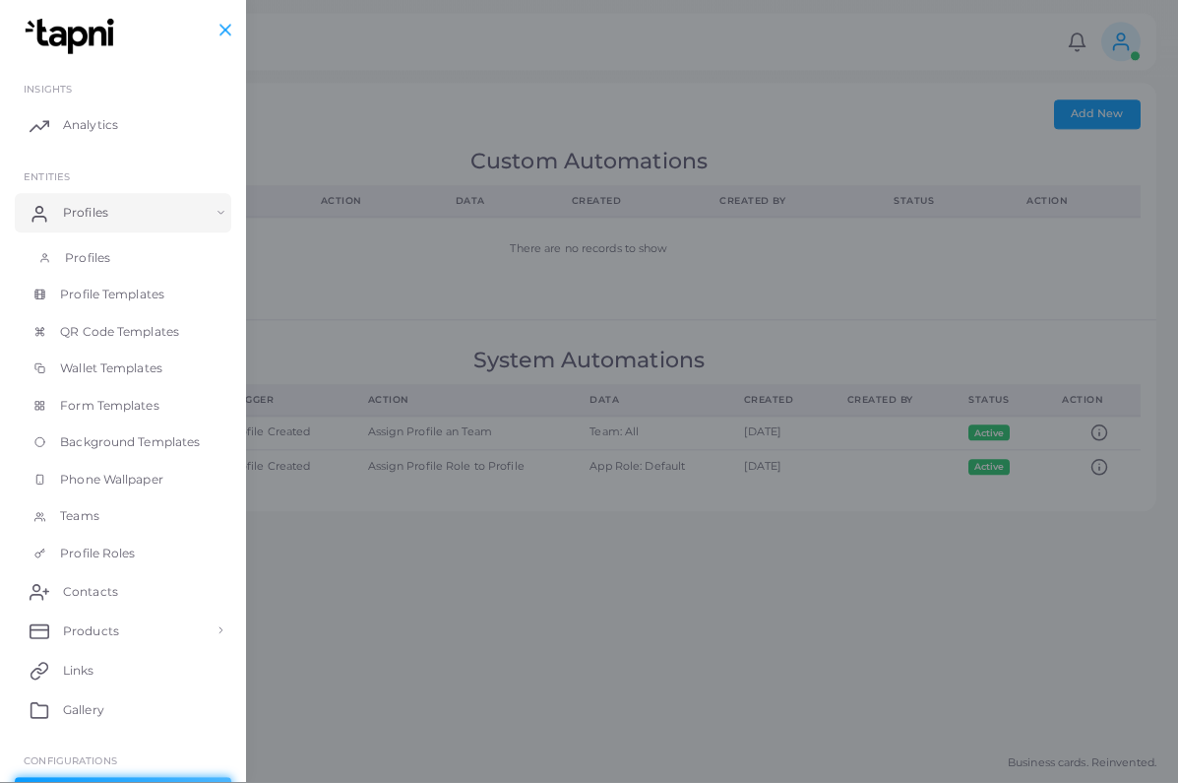
click at [84, 258] on span "Profiles" at bounding box center [87, 259] width 45 height 18
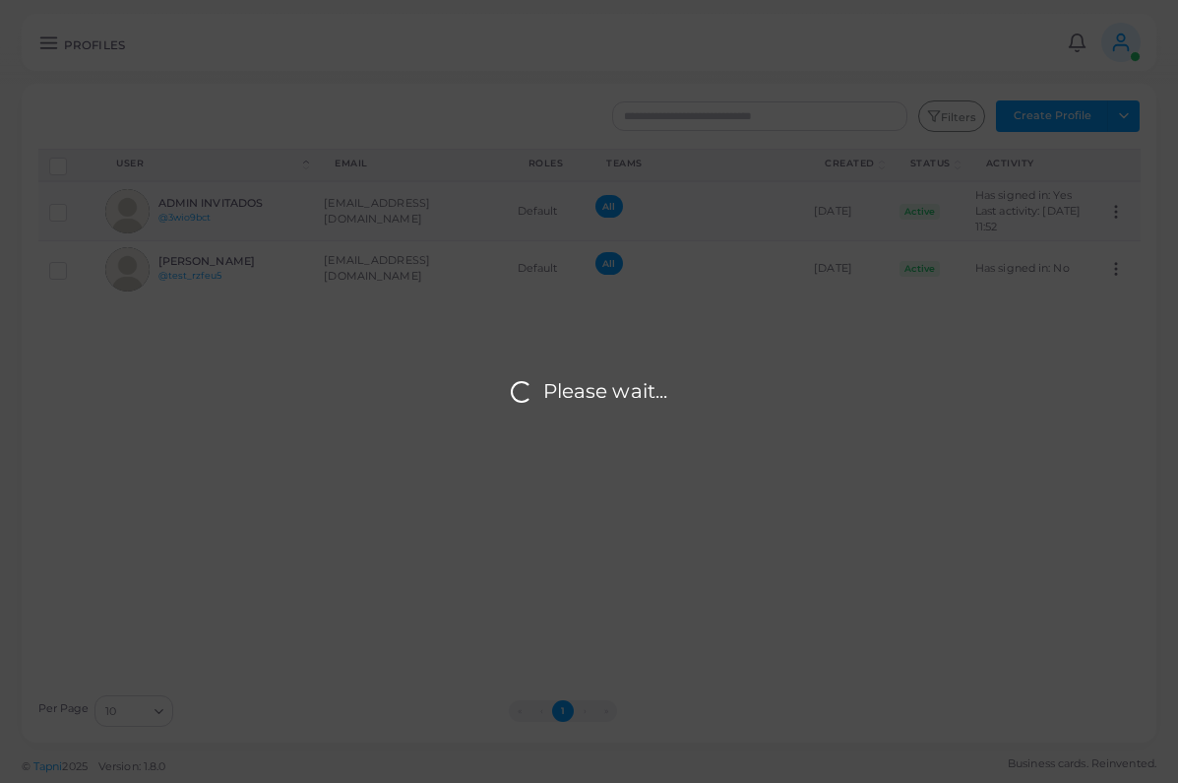
click at [1130, 116] on div "Please wait..." at bounding box center [589, 391] width 1178 height 783
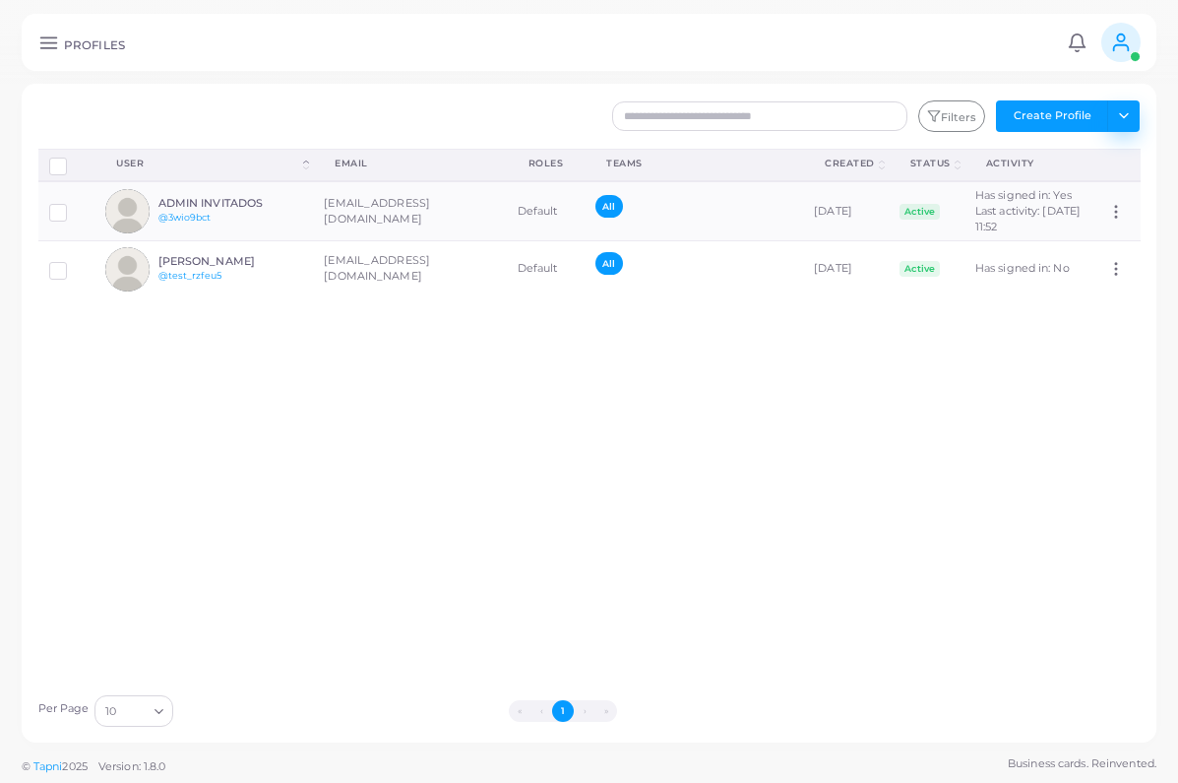
click at [1130, 116] on button "Toggle dropdown" at bounding box center [1123, 116] width 32 height 32
click at [1078, 154] on link "Import Profiles" at bounding box center [1080, 159] width 109 height 30
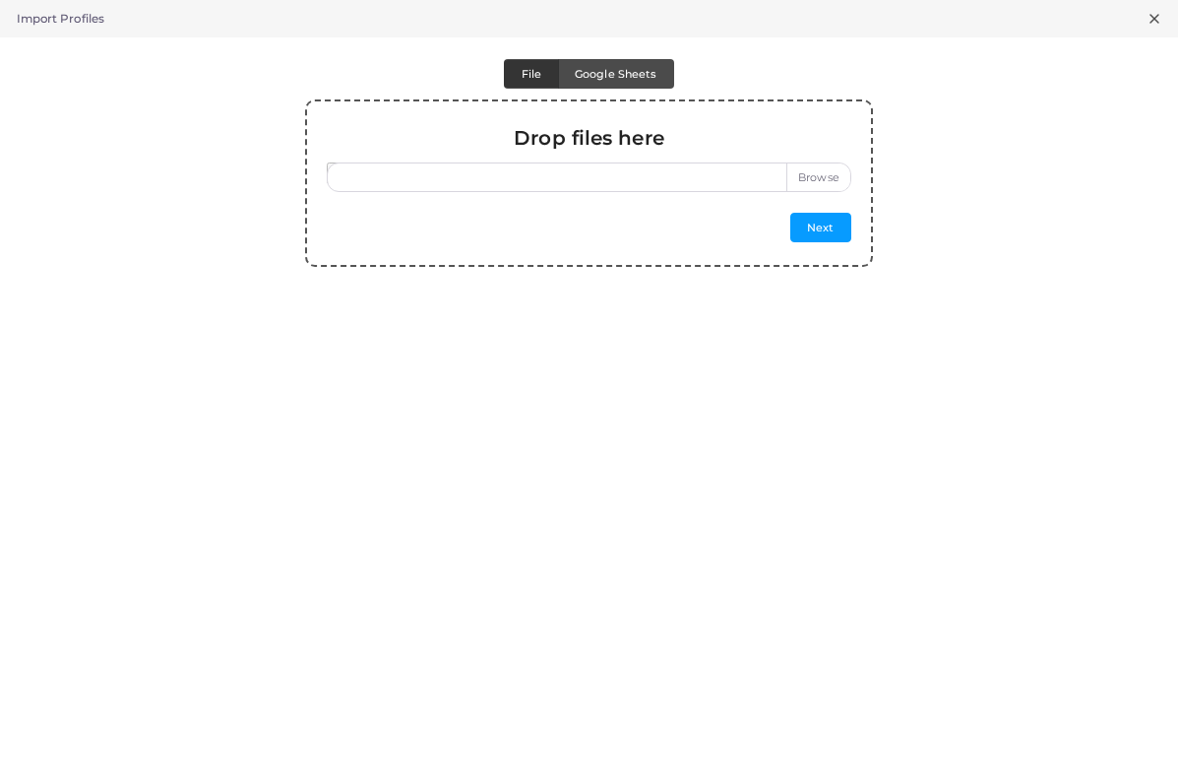
click at [833, 180] on label at bounding box center [589, 177] width 525 height 30
click at [833, 180] on input "file" at bounding box center [589, 177] width 525 height 30
type input "**********"
click at [831, 225] on button "Next" at bounding box center [820, 228] width 61 height 30
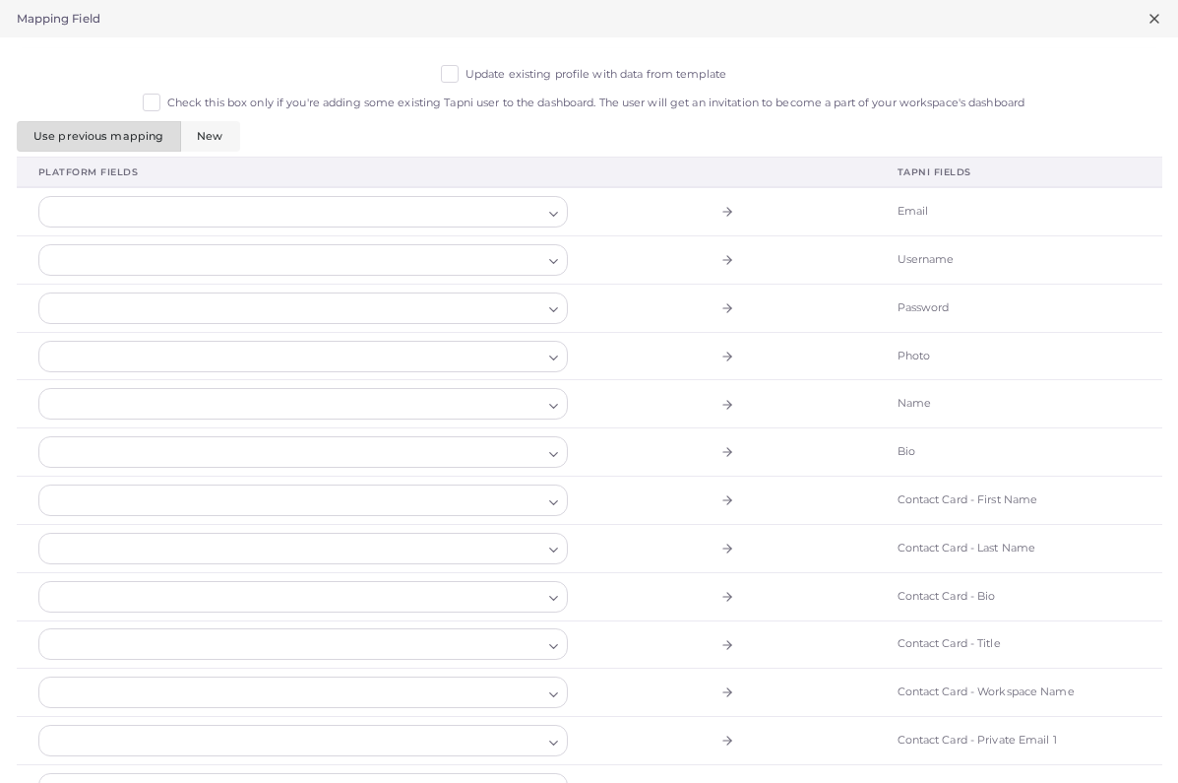
click at [525, 207] on div at bounding box center [291, 212] width 504 height 30
type input "*"
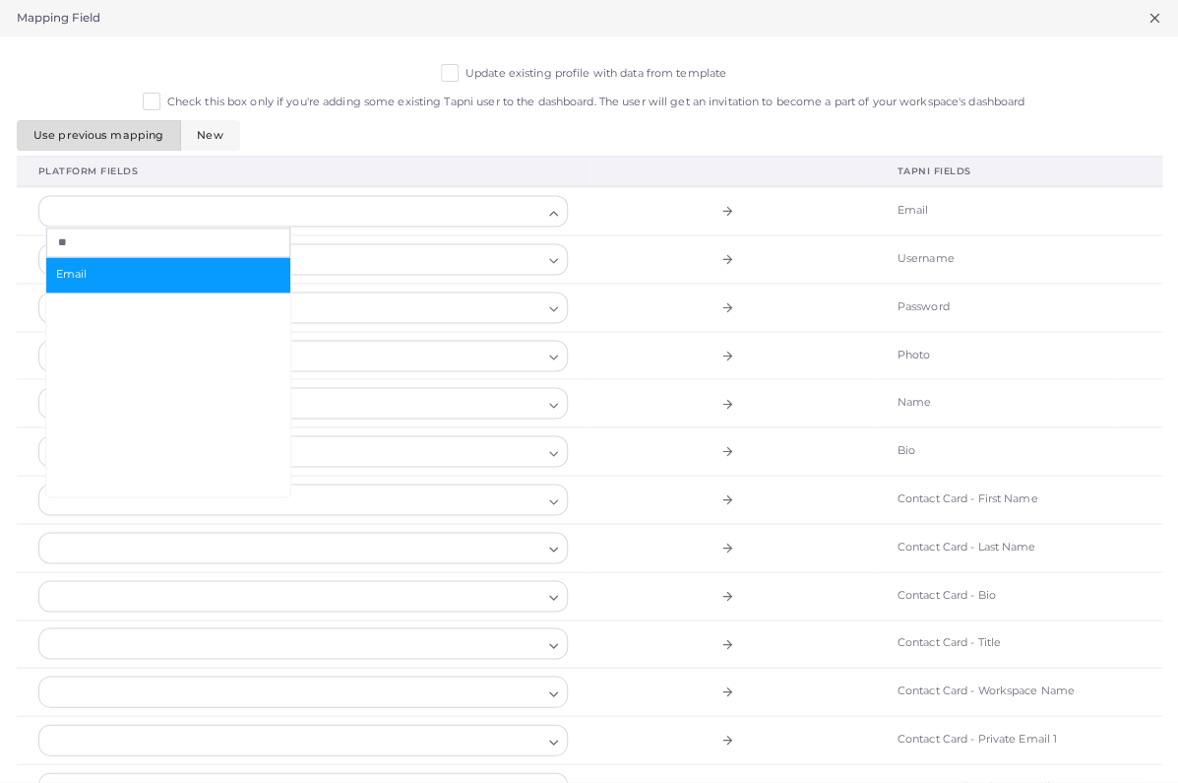
type input "**"
click at [178, 276] on span "Email" at bounding box center [168, 276] width 224 height 16
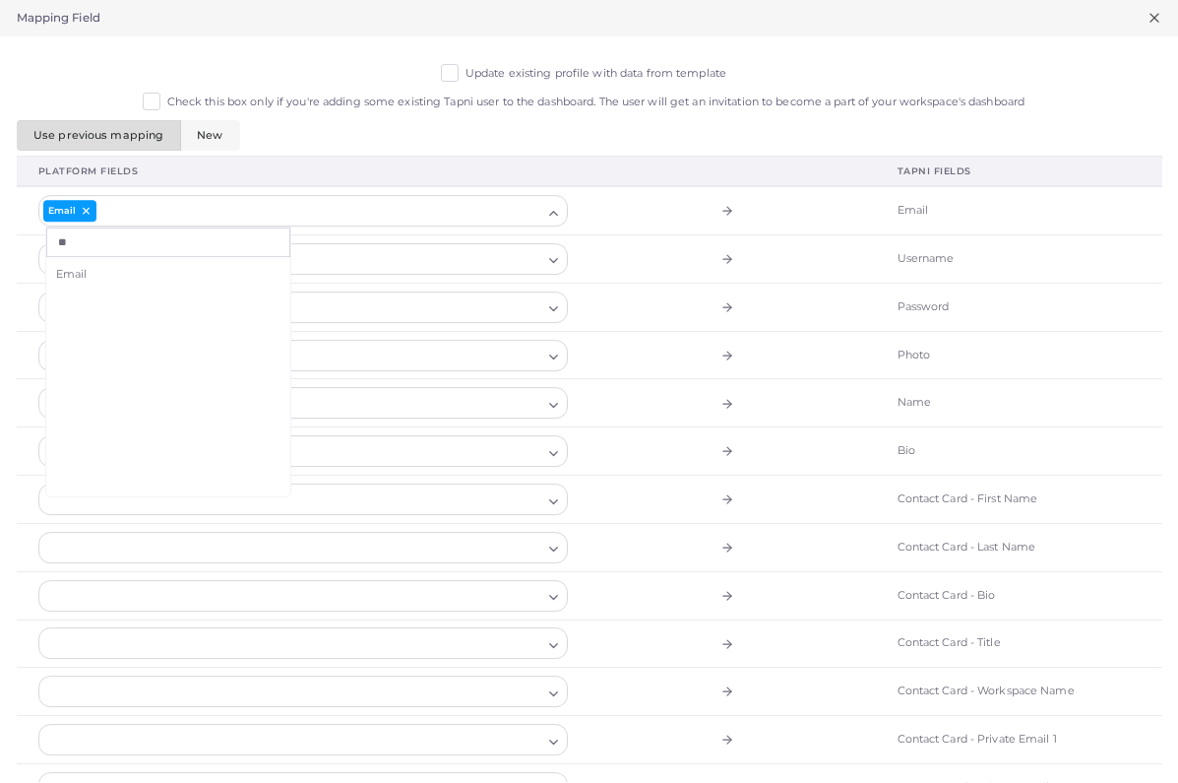
click at [708, 238] on td at bounding box center [733, 260] width 286 height 48
click at [416, 397] on div at bounding box center [291, 404] width 504 height 30
type input "****"
click at [203, 464] on span "Name" at bounding box center [168, 468] width 224 height 16
click at [658, 424] on td at bounding box center [733, 404] width 286 height 48
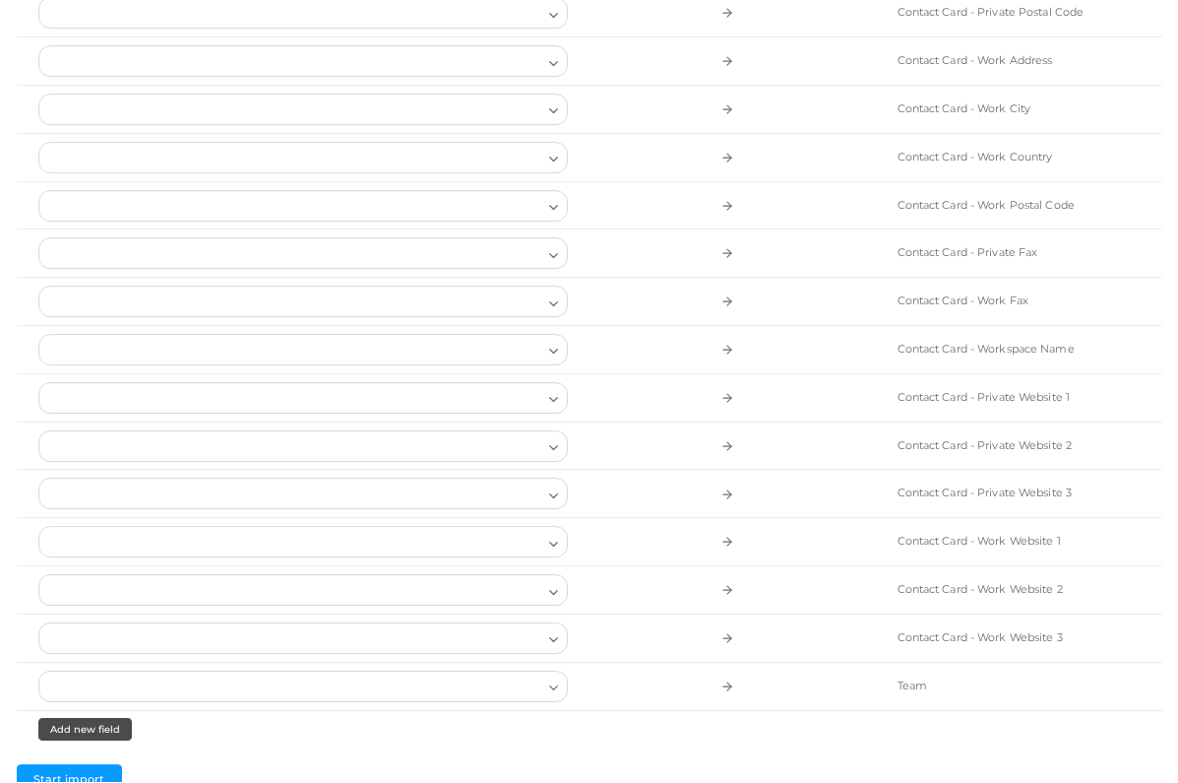
scroll to position [1446, 0]
click at [73, 778] on span "Start import" at bounding box center [68, 781] width 71 height 14
